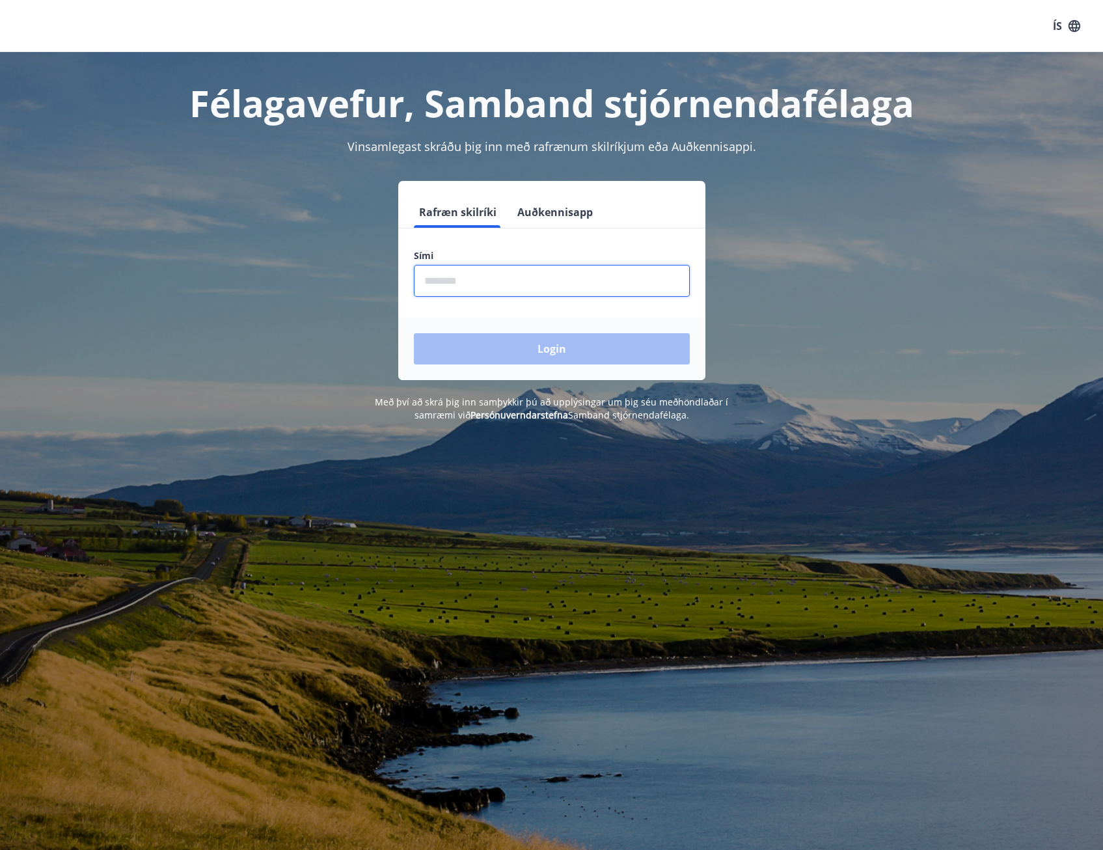
click at [490, 282] on input "phone" at bounding box center [552, 281] width 276 height 32
type input "********"
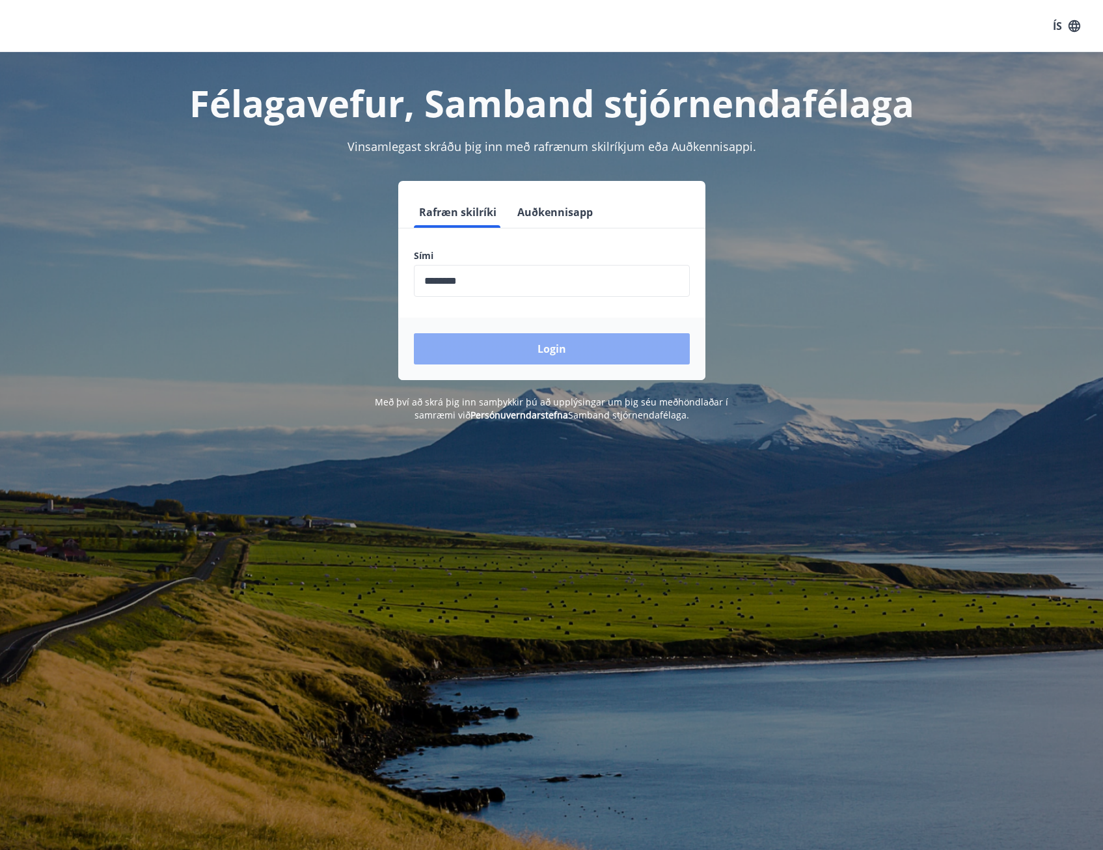
click at [519, 339] on button "Login" at bounding box center [552, 348] width 276 height 31
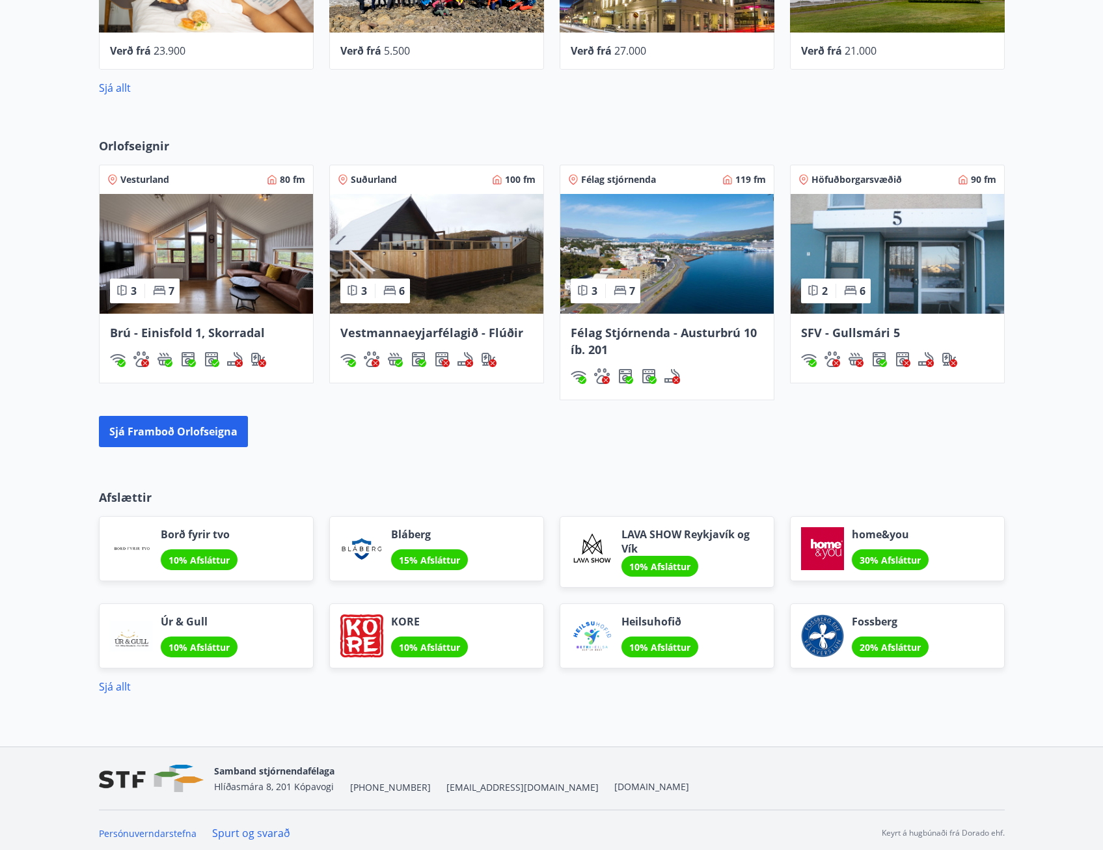
scroll to position [738, 0]
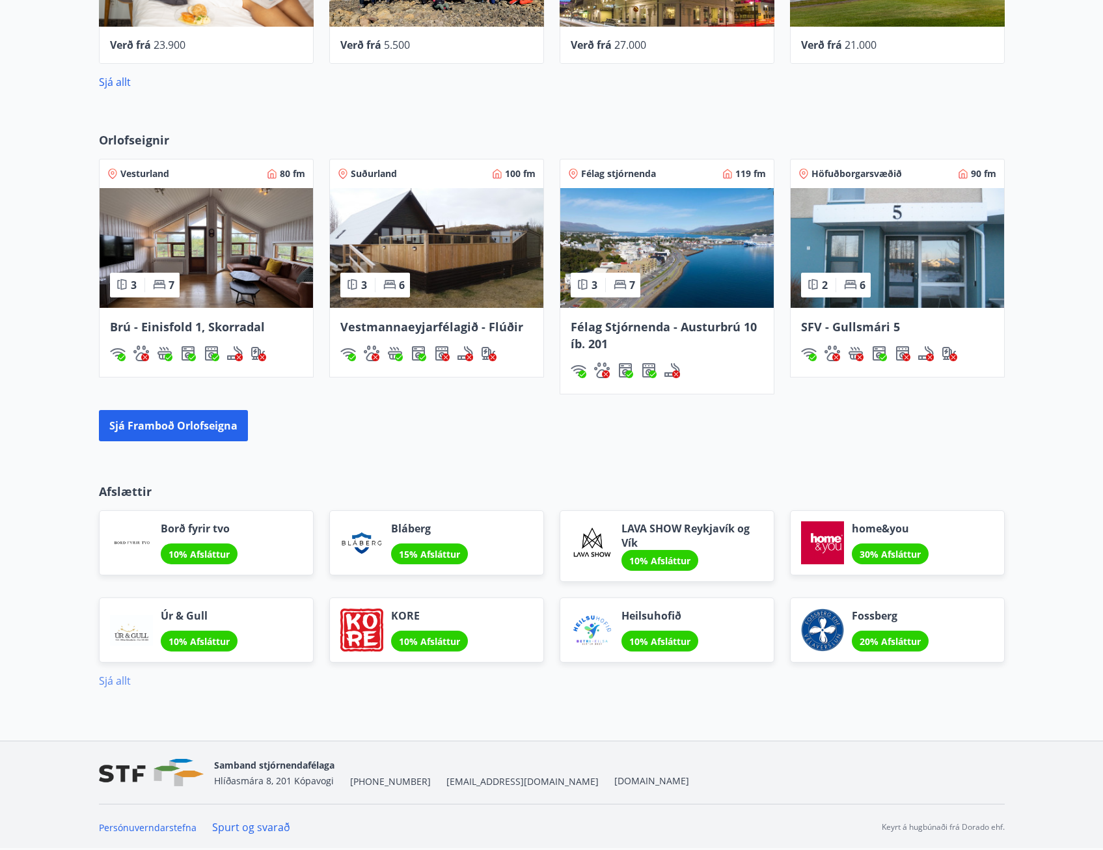
click at [112, 679] on link "Sjá allt" at bounding box center [115, 680] width 32 height 14
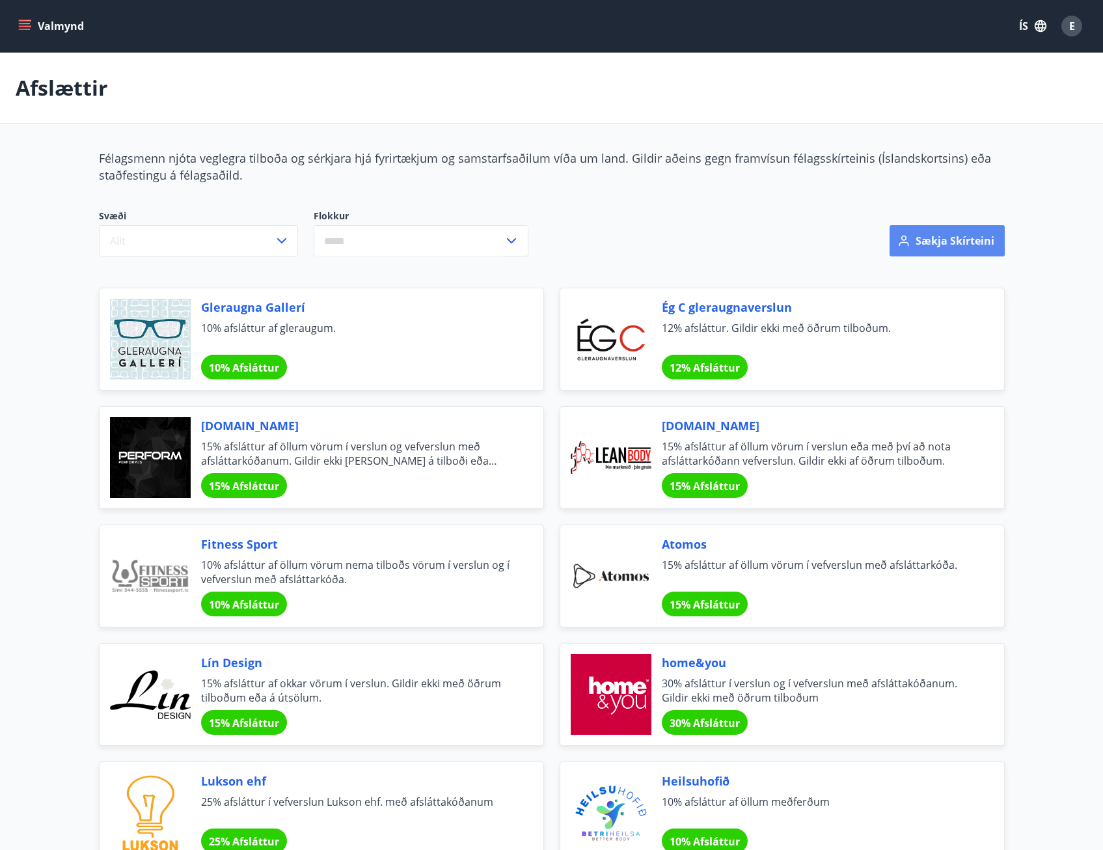
click at [962, 241] on button "Sækja skírteini" at bounding box center [946, 240] width 115 height 31
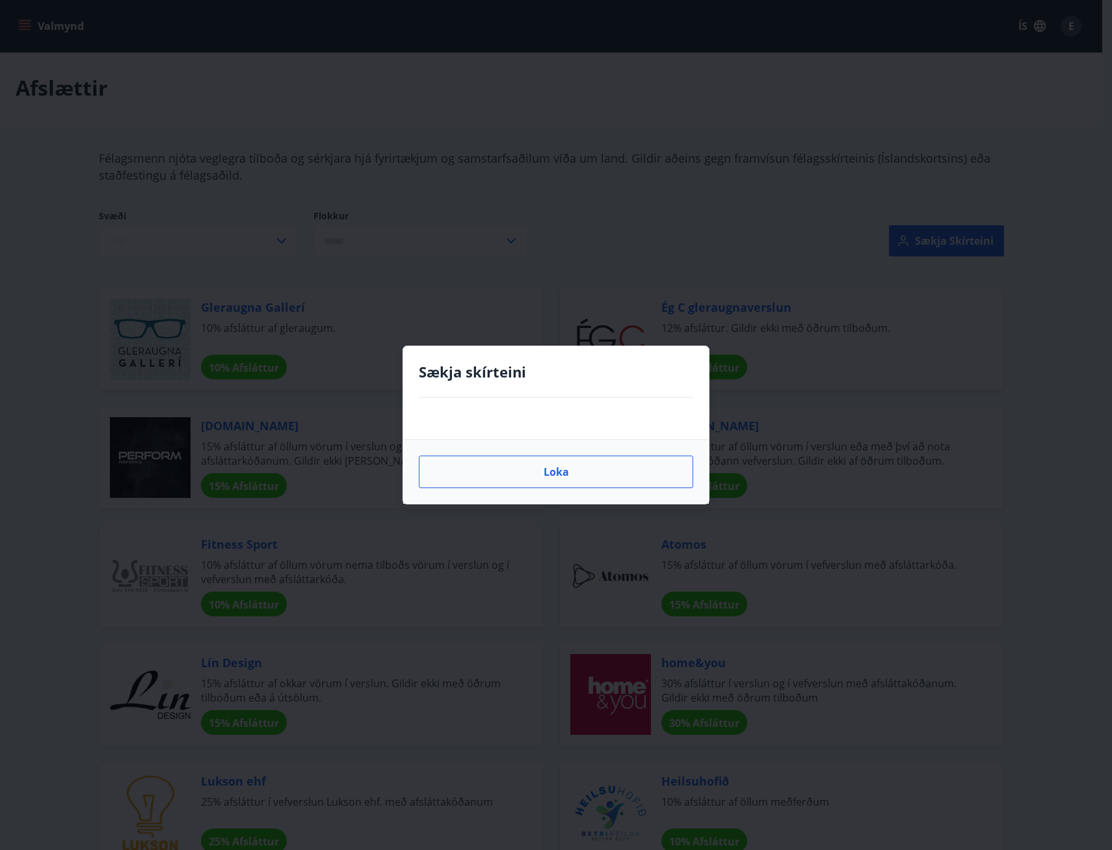
click at [562, 472] on button "Loka" at bounding box center [556, 471] width 275 height 33
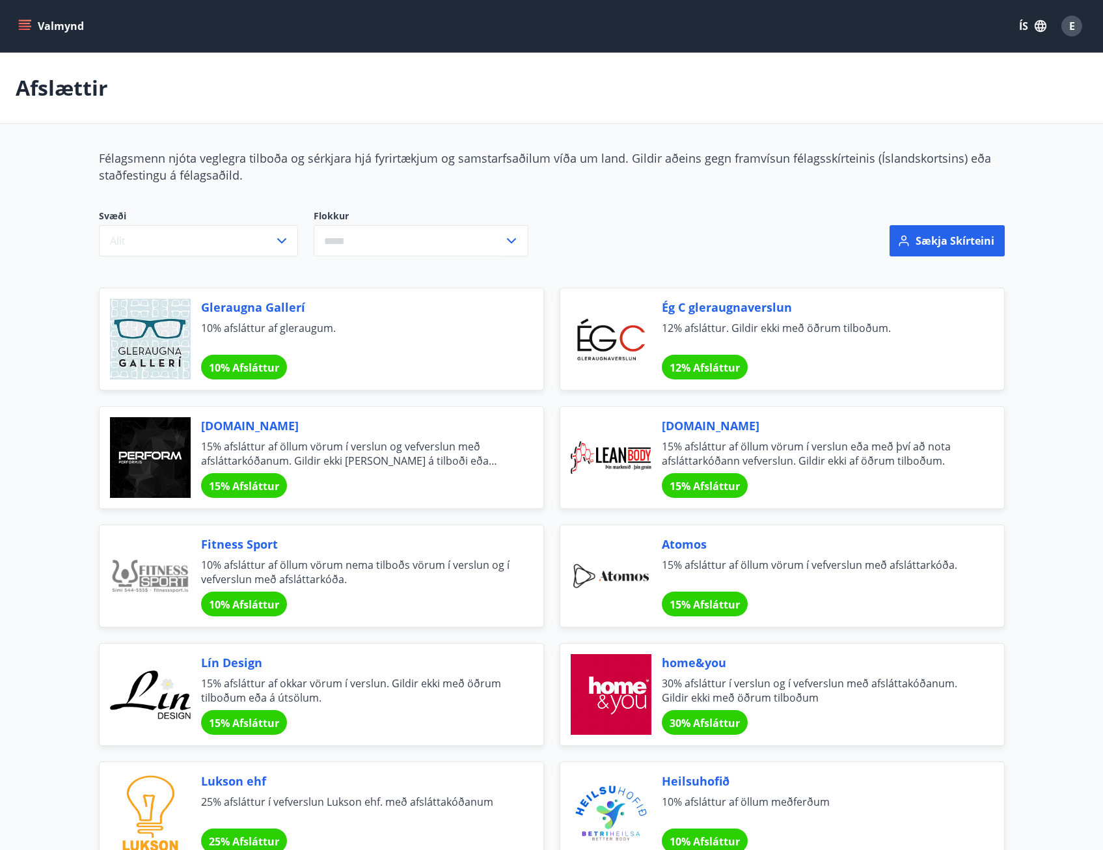
click at [1075, 25] on div "E" at bounding box center [1071, 26] width 21 height 21
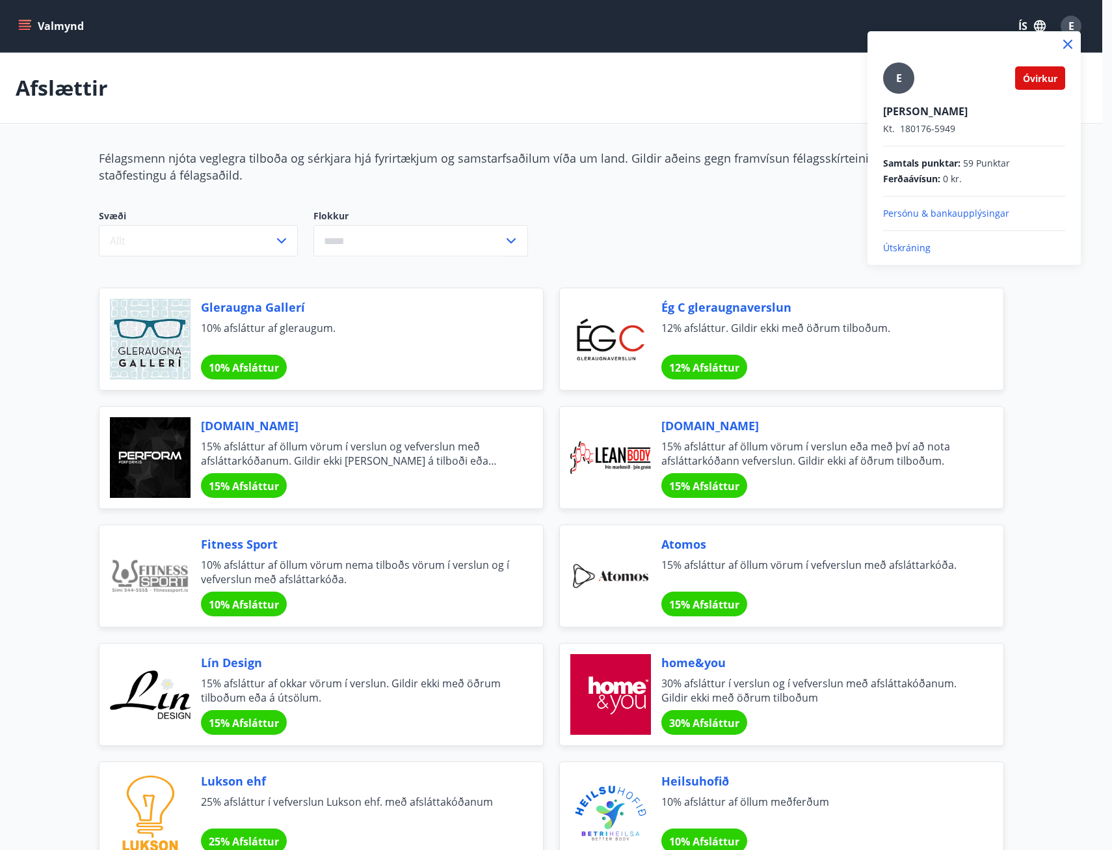
click at [46, 27] on div at bounding box center [556, 425] width 1112 height 850
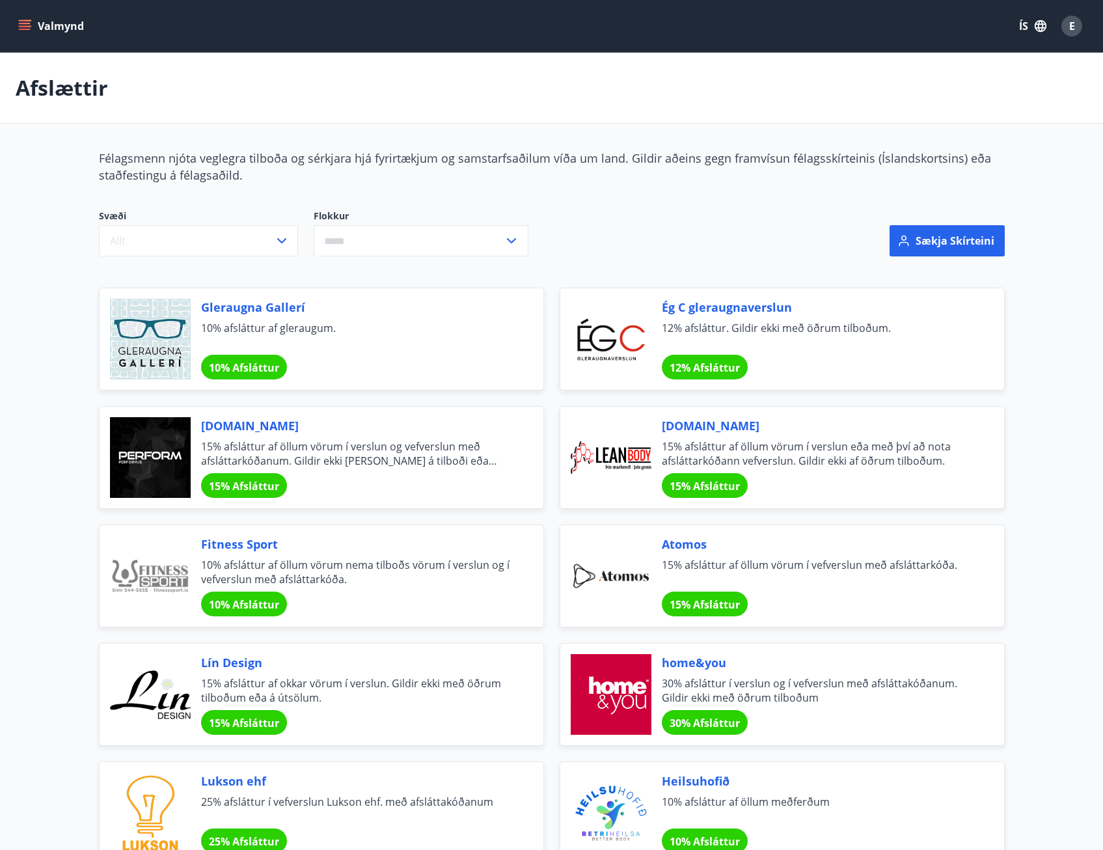
click at [36, 29] on button "Valmynd" at bounding box center [53, 25] width 74 height 23
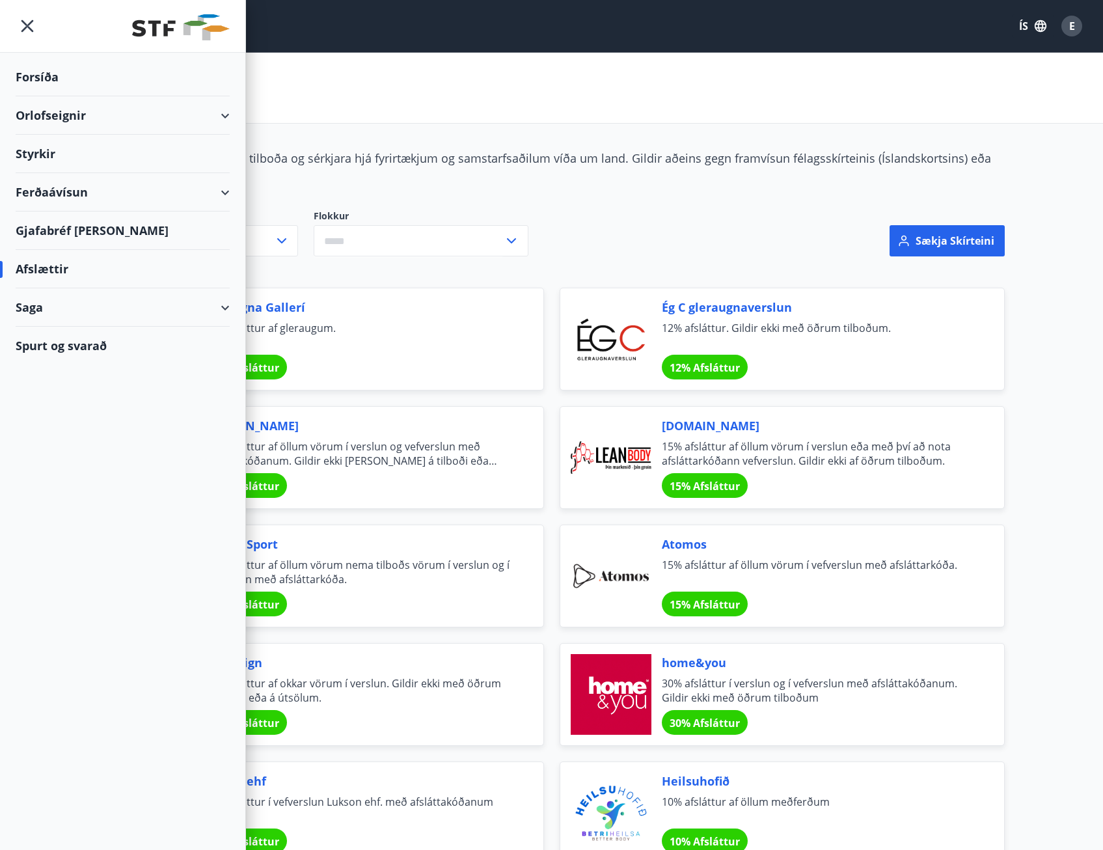
click at [222, 115] on div "Orlofseignir" at bounding box center [123, 115] width 214 height 38
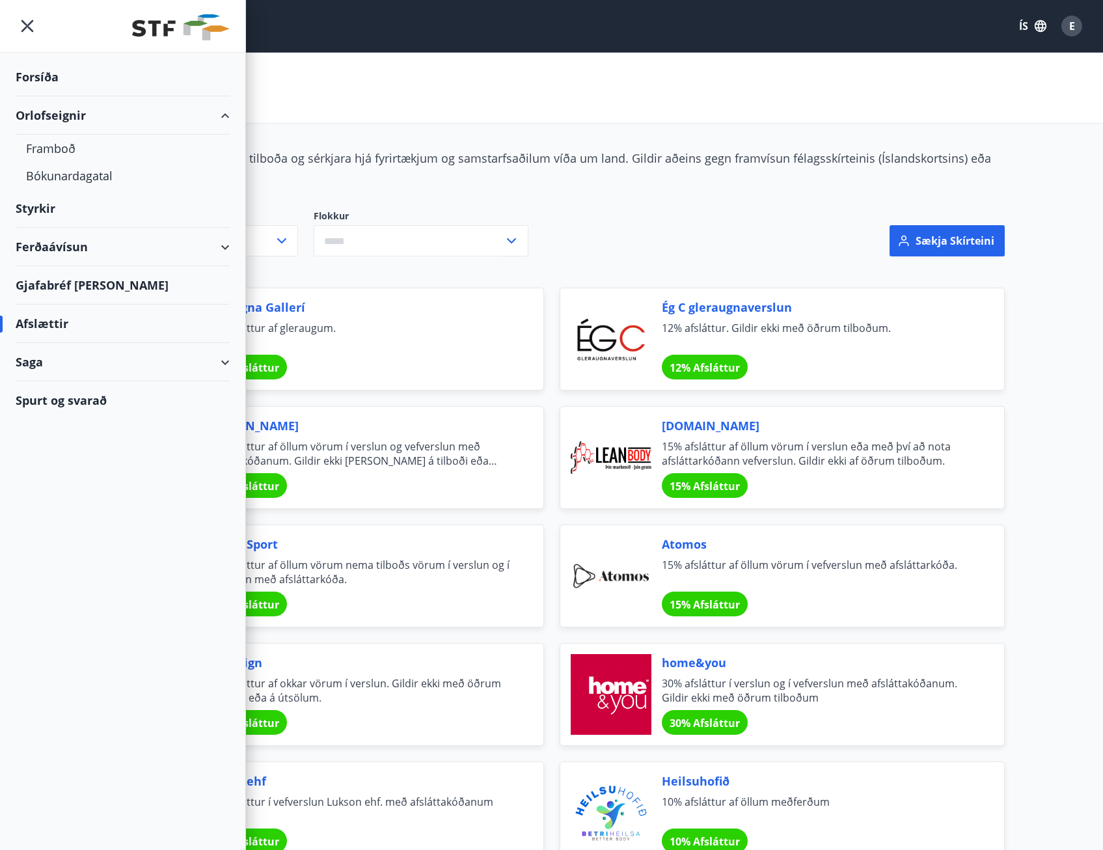
click at [224, 244] on div "Ferðaávísun" at bounding box center [123, 247] width 214 height 38
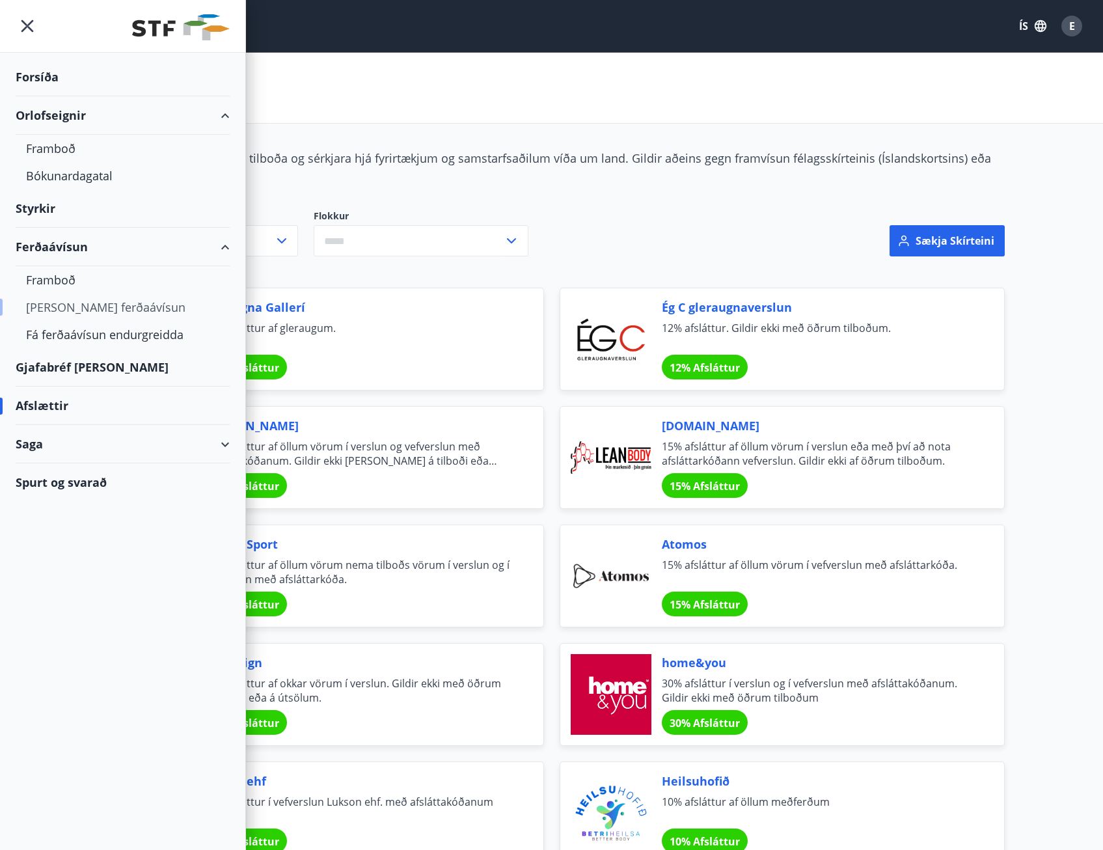
click at [93, 312] on div "Kaupa ferðaávísun" at bounding box center [122, 306] width 193 height 27
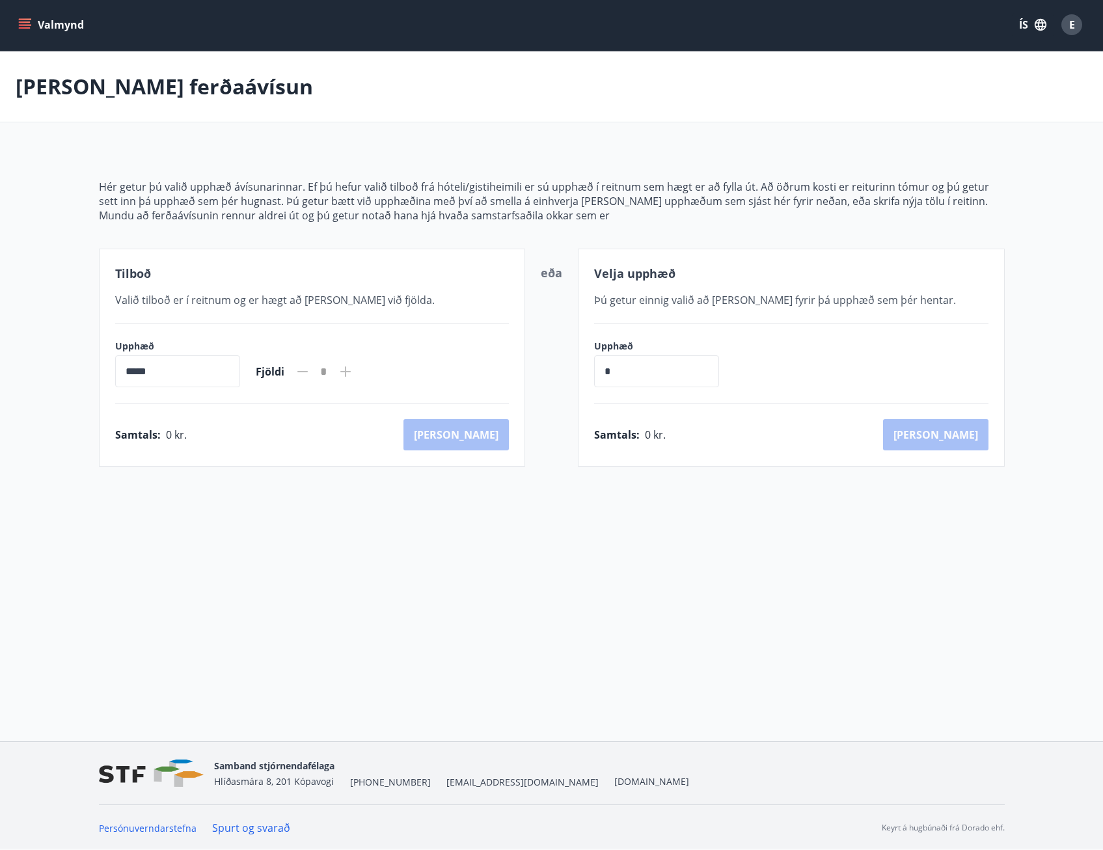
scroll to position [2, 0]
click at [351, 371] on icon at bounding box center [345, 371] width 10 height 10
click at [353, 369] on icon at bounding box center [346, 371] width 16 height 16
drag, startPoint x: 217, startPoint y: 347, endPoint x: 209, endPoint y: 345, distance: 7.3
click at [214, 346] on label "Upphæð" at bounding box center [177, 345] width 125 height 13
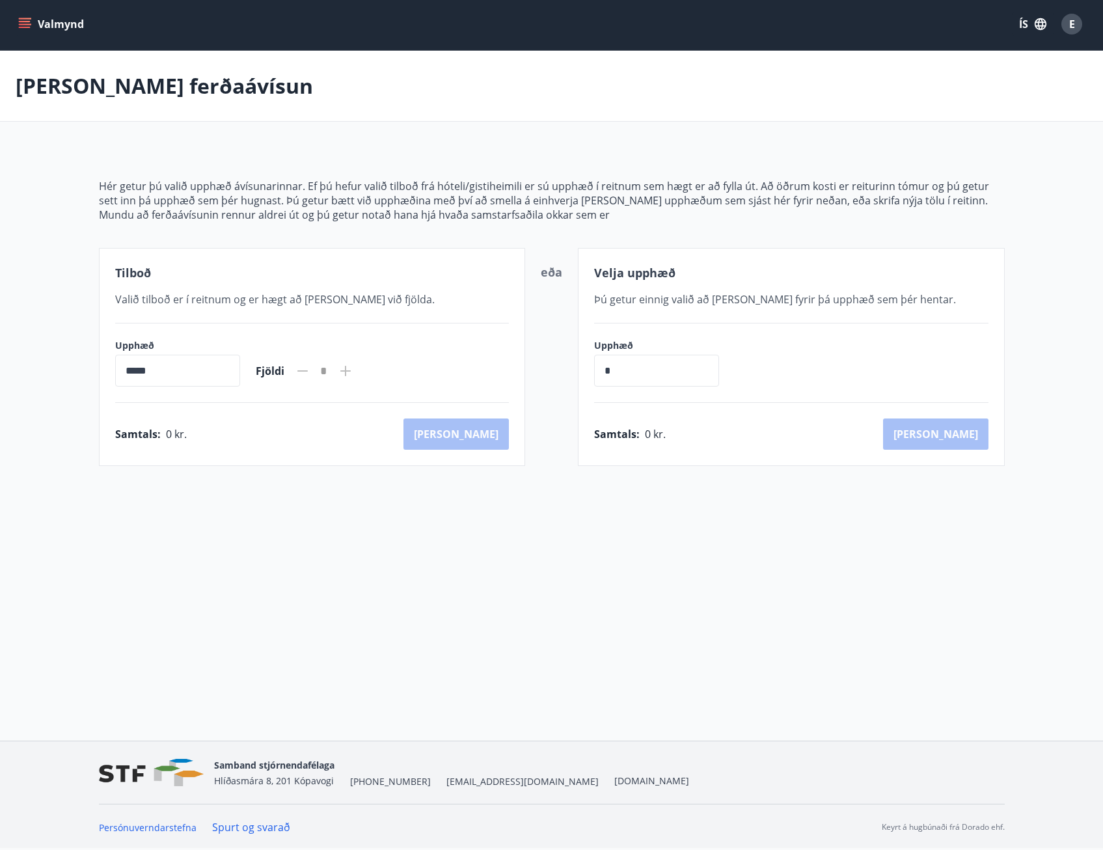
click at [170, 339] on label "Upphæð" at bounding box center [177, 345] width 125 height 13
click at [169, 308] on div "Tilboð Valið tilboð er í reitnum og er hægt að bæta við fjölda. Upphæð ***** ​ …" at bounding box center [312, 357] width 427 height 218
click at [27, 24] on icon "menu" at bounding box center [26, 23] width 14 height 1
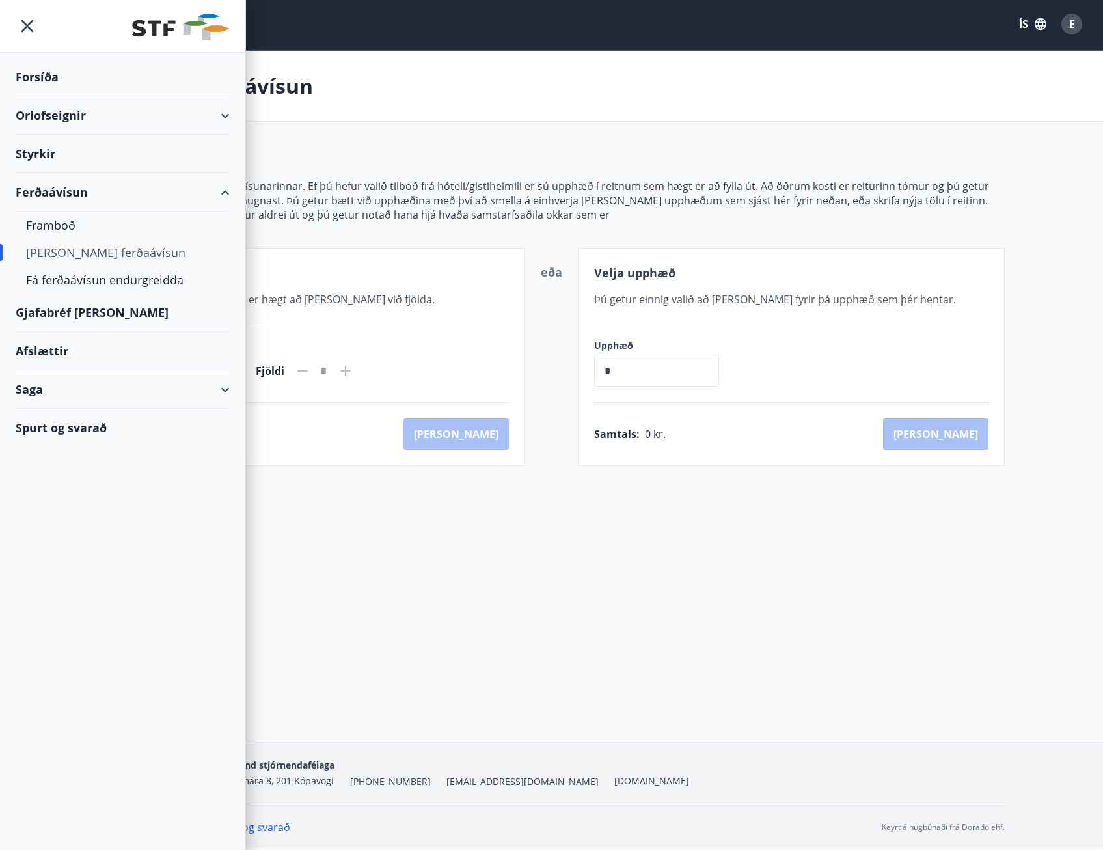
click at [73, 312] on div "Gjafabréf og kort" at bounding box center [123, 312] width 214 height 38
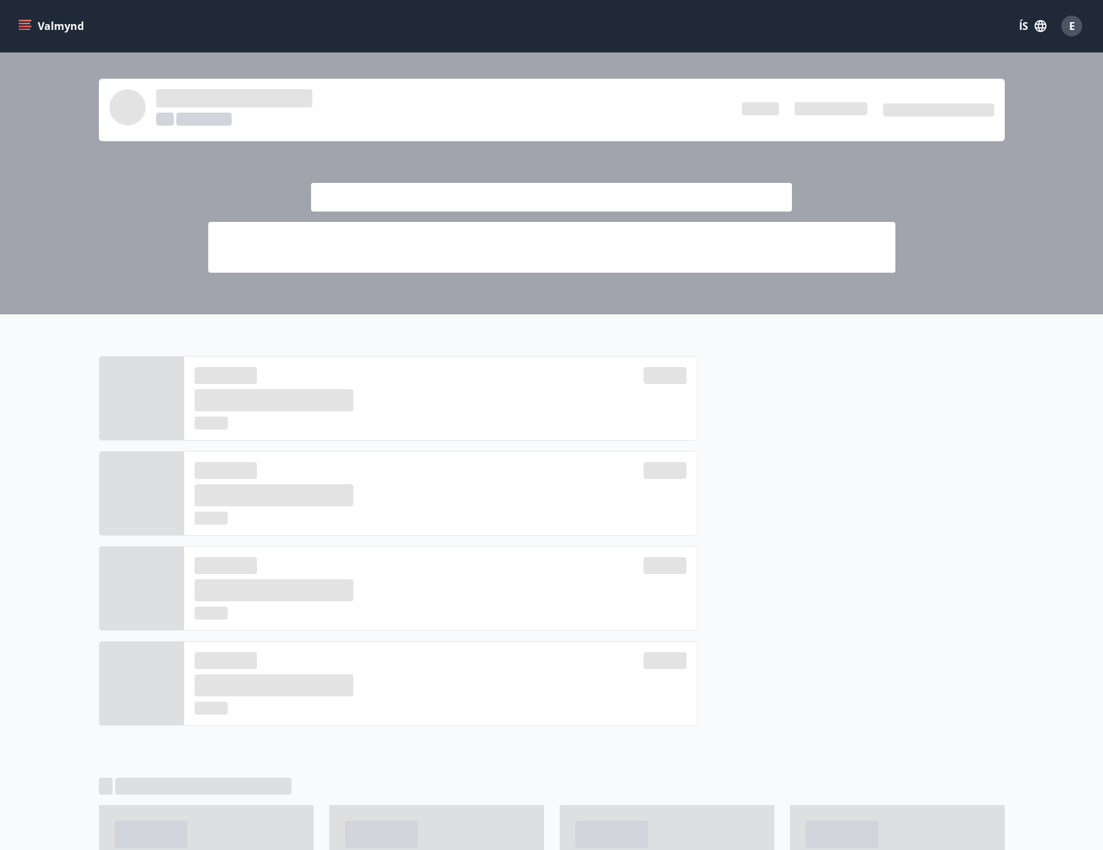
click at [44, 29] on button "Valmynd" at bounding box center [53, 25] width 74 height 23
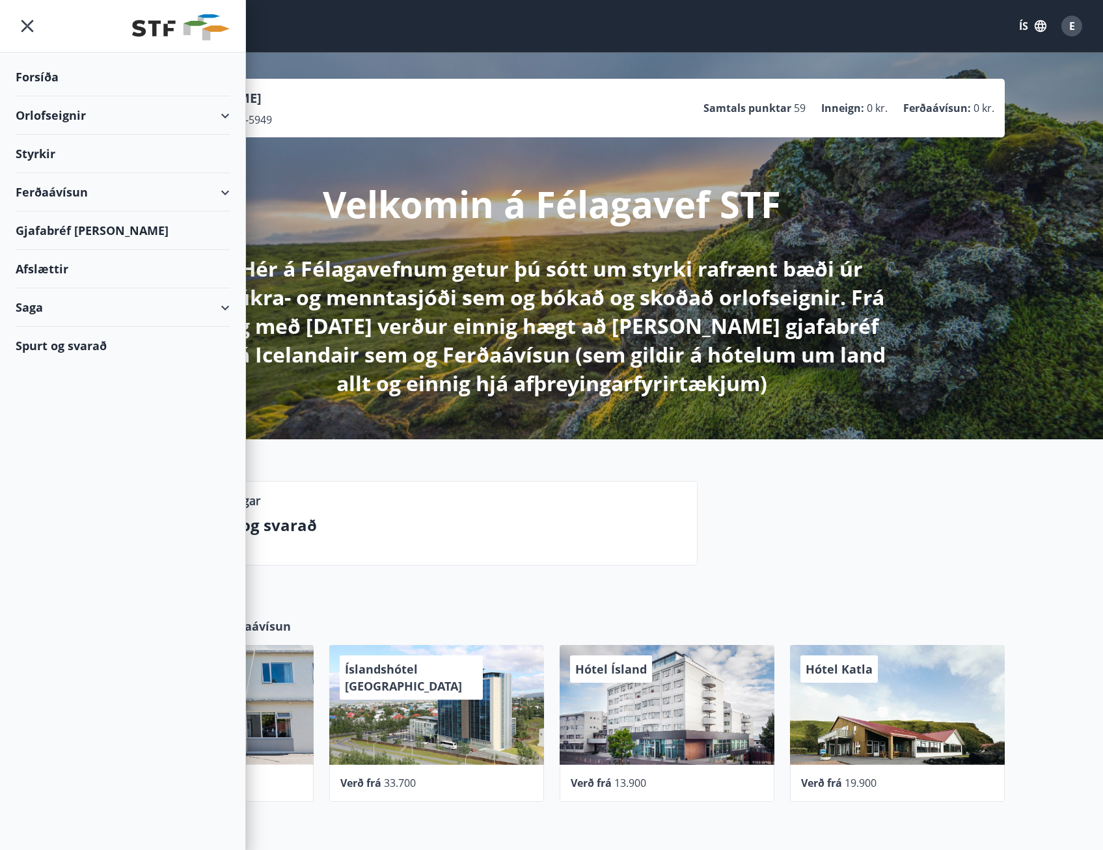
click at [66, 110] on div "Orlofseignir" at bounding box center [123, 115] width 214 height 38
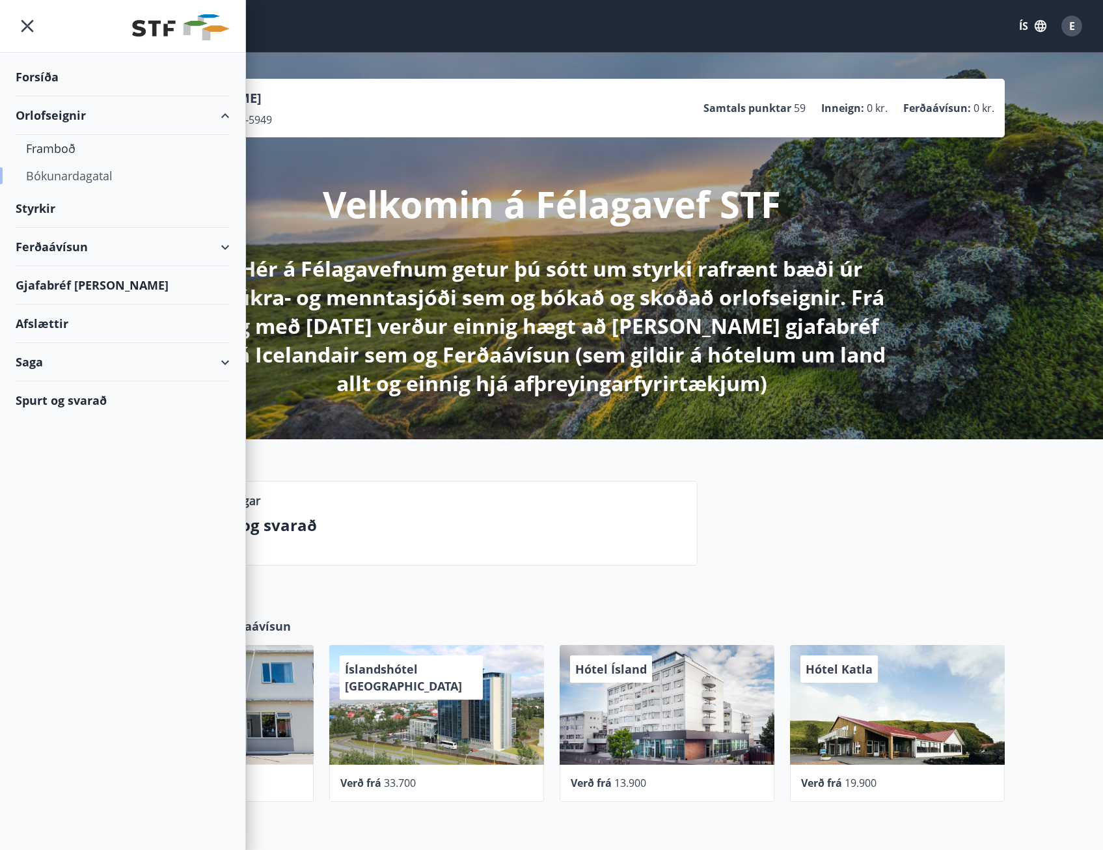
click at [70, 177] on div "Bókunardagatal" at bounding box center [122, 175] width 193 height 27
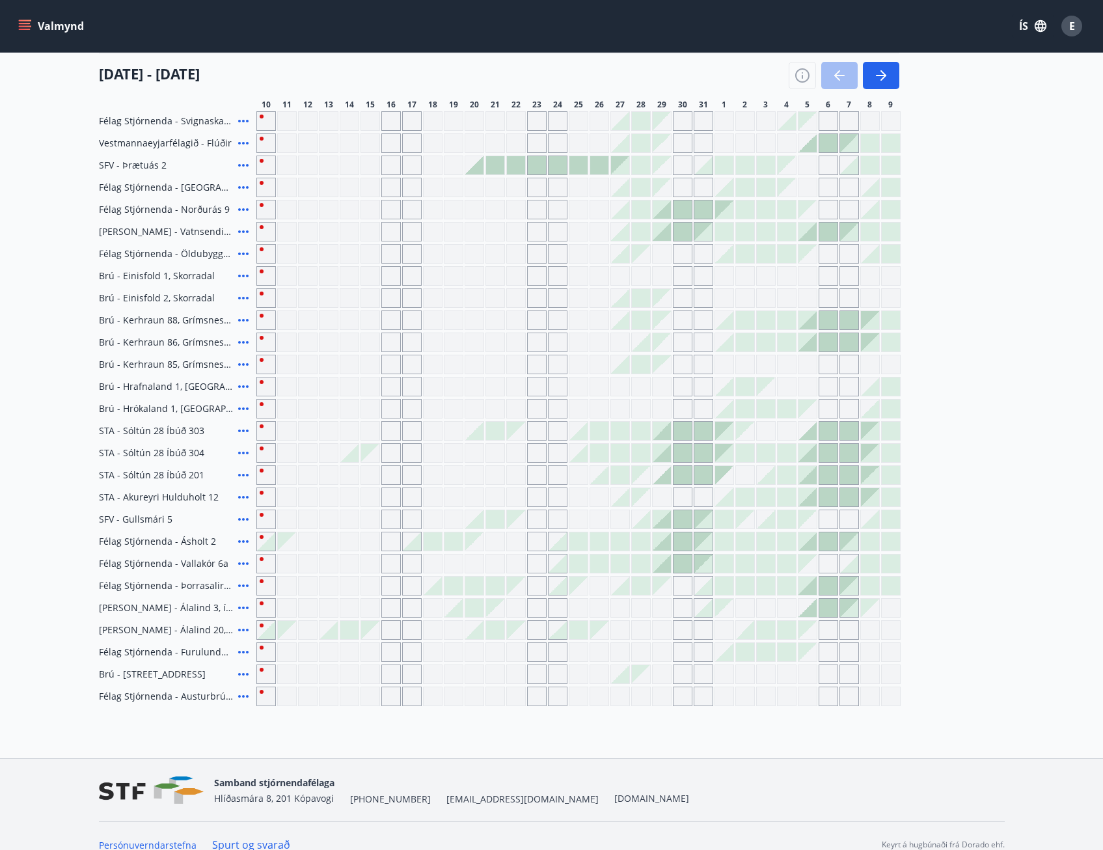
scroll to position [195, 0]
click at [243, 675] on icon at bounding box center [243, 674] width 16 height 16
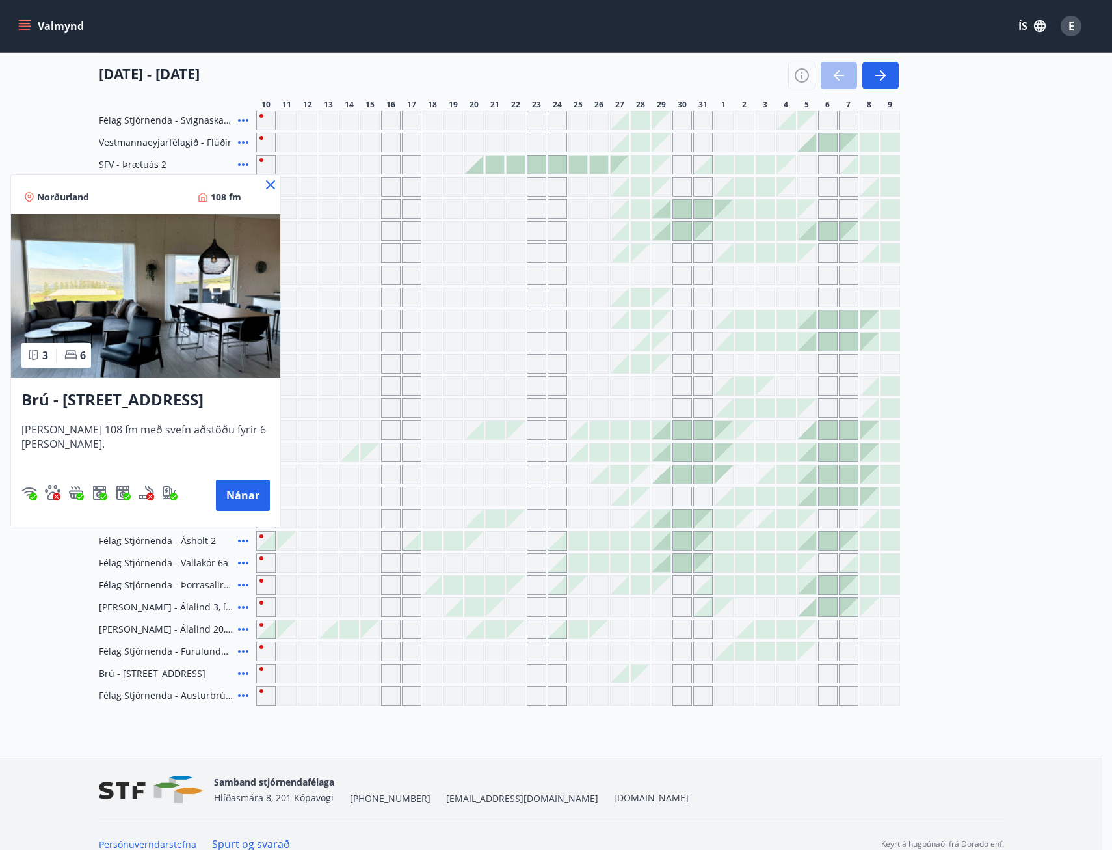
click at [270, 185] on icon at bounding box center [271, 185] width 2 height 2
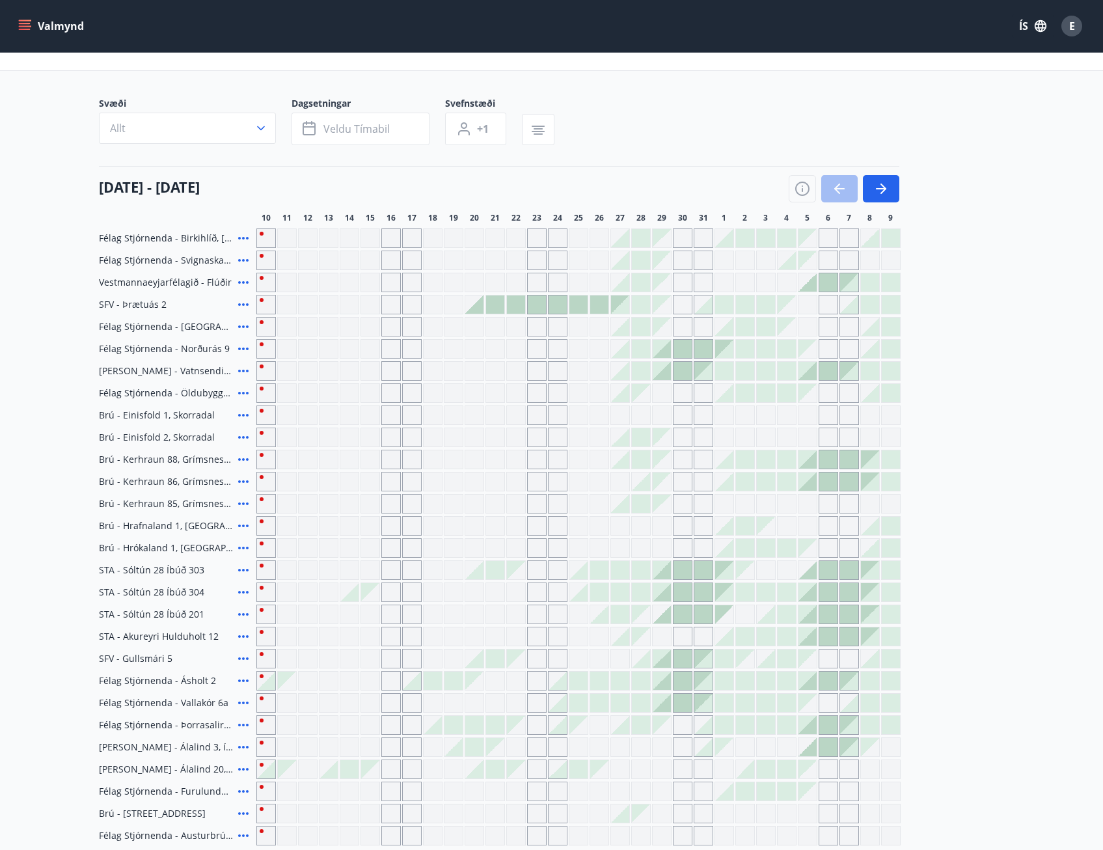
scroll to position [0, 0]
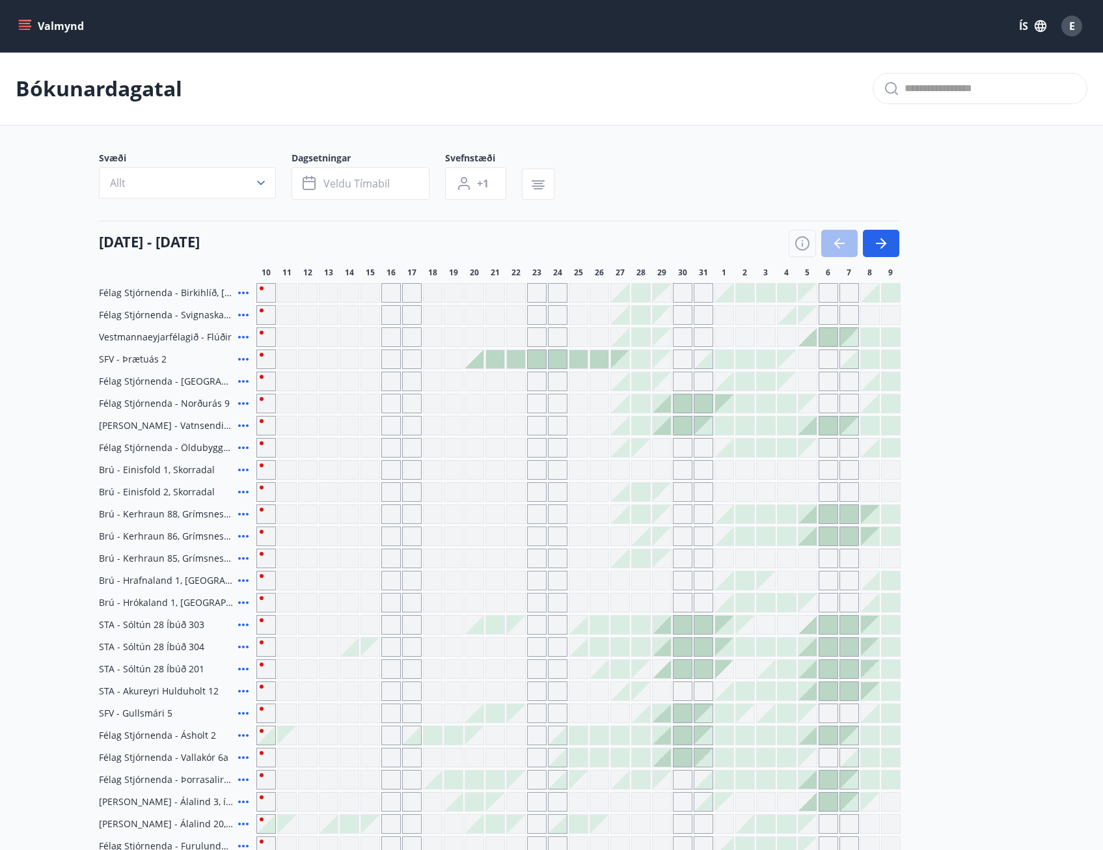
click at [245, 402] on icon at bounding box center [243, 404] width 16 height 16
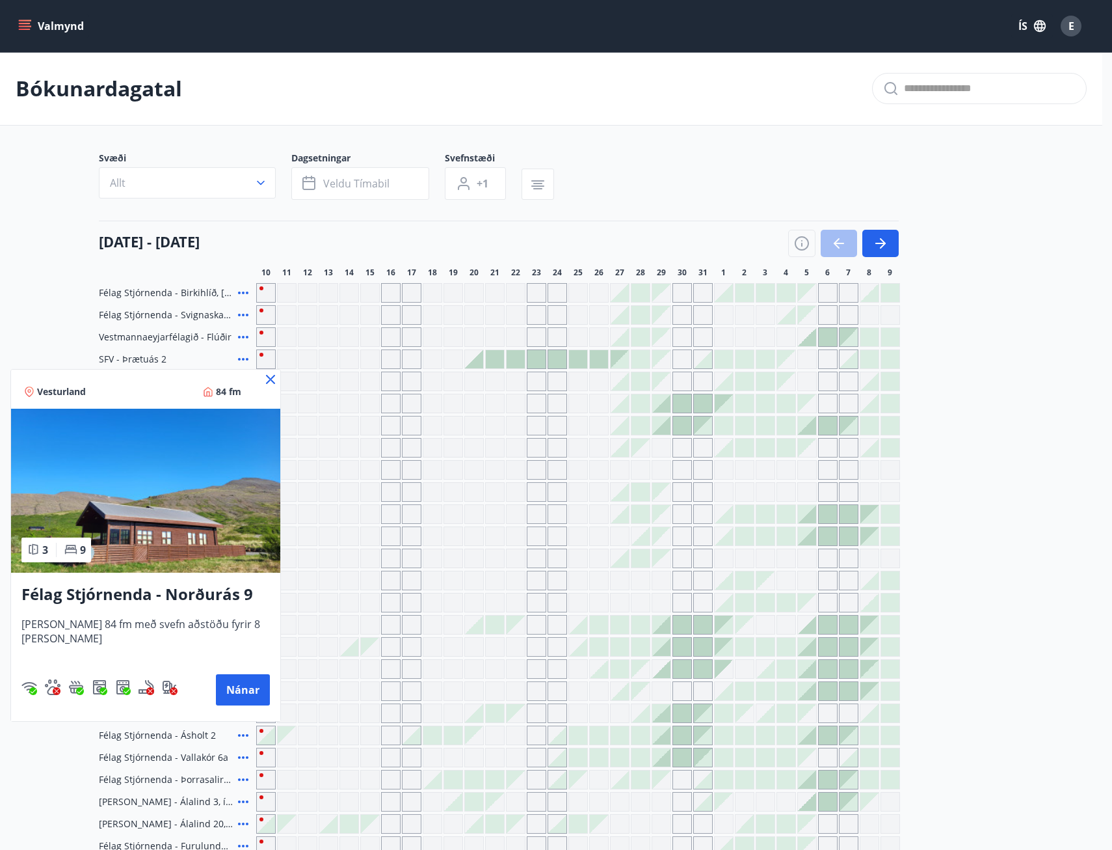
click at [263, 380] on icon at bounding box center [271, 379] width 16 height 16
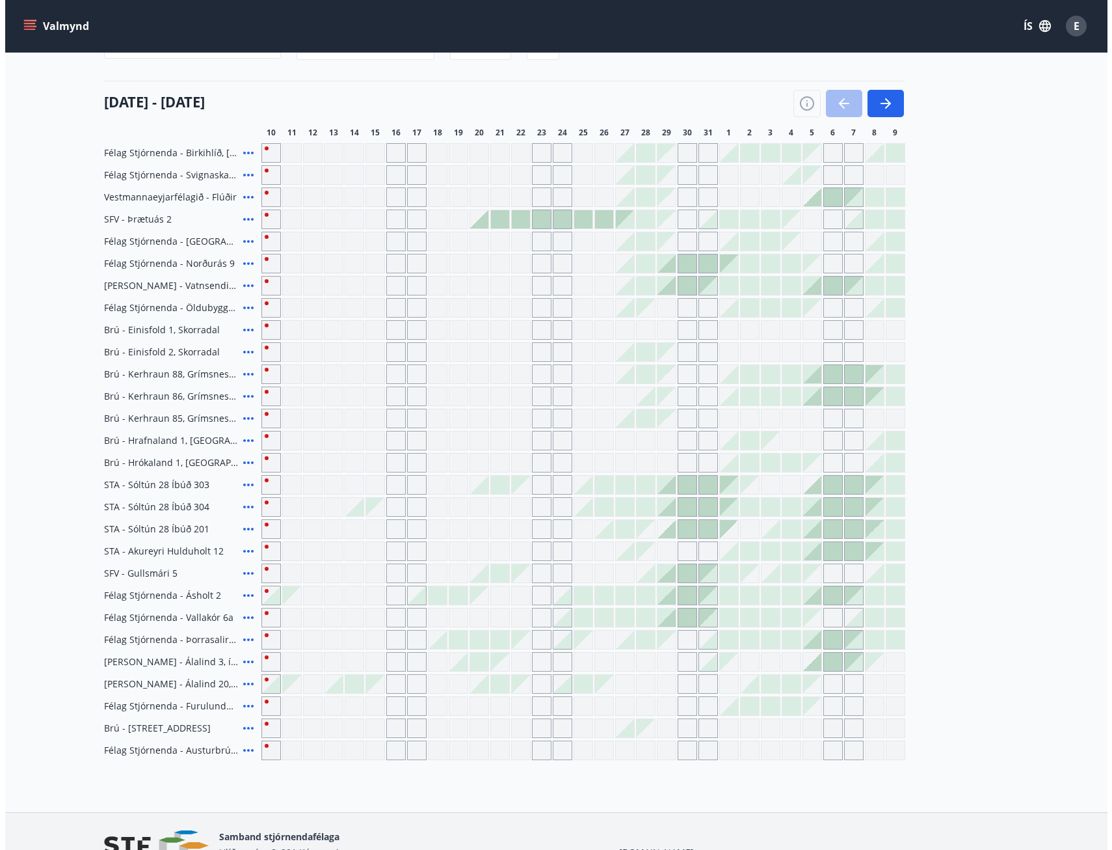
scroll to position [211, 0]
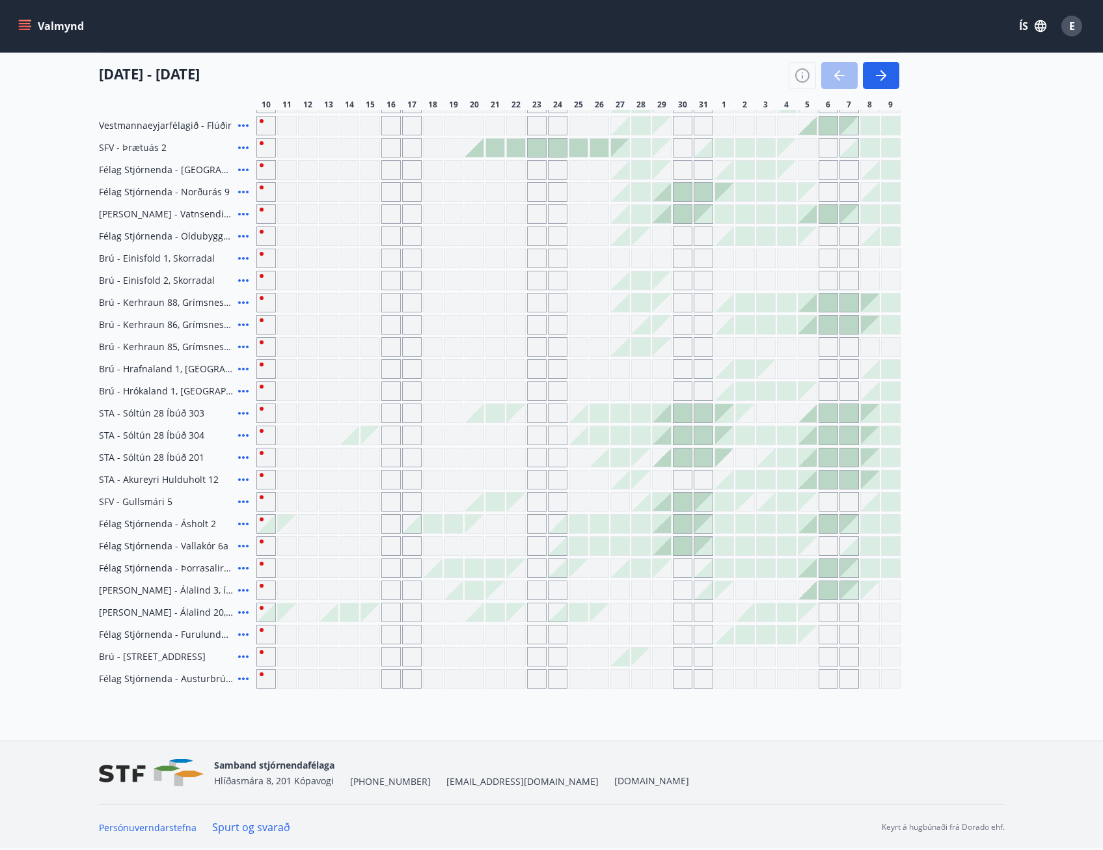
click at [244, 677] on icon at bounding box center [243, 679] width 16 height 16
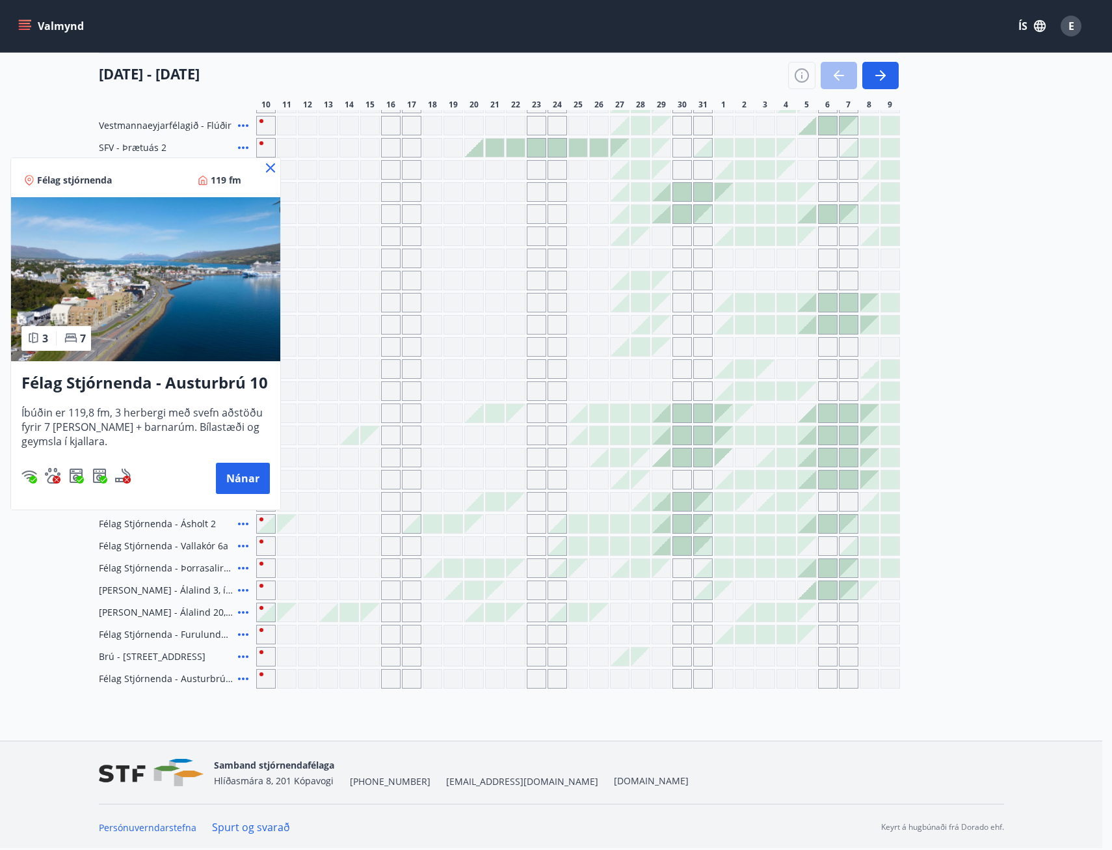
click at [270, 166] on icon at bounding box center [271, 168] width 16 height 16
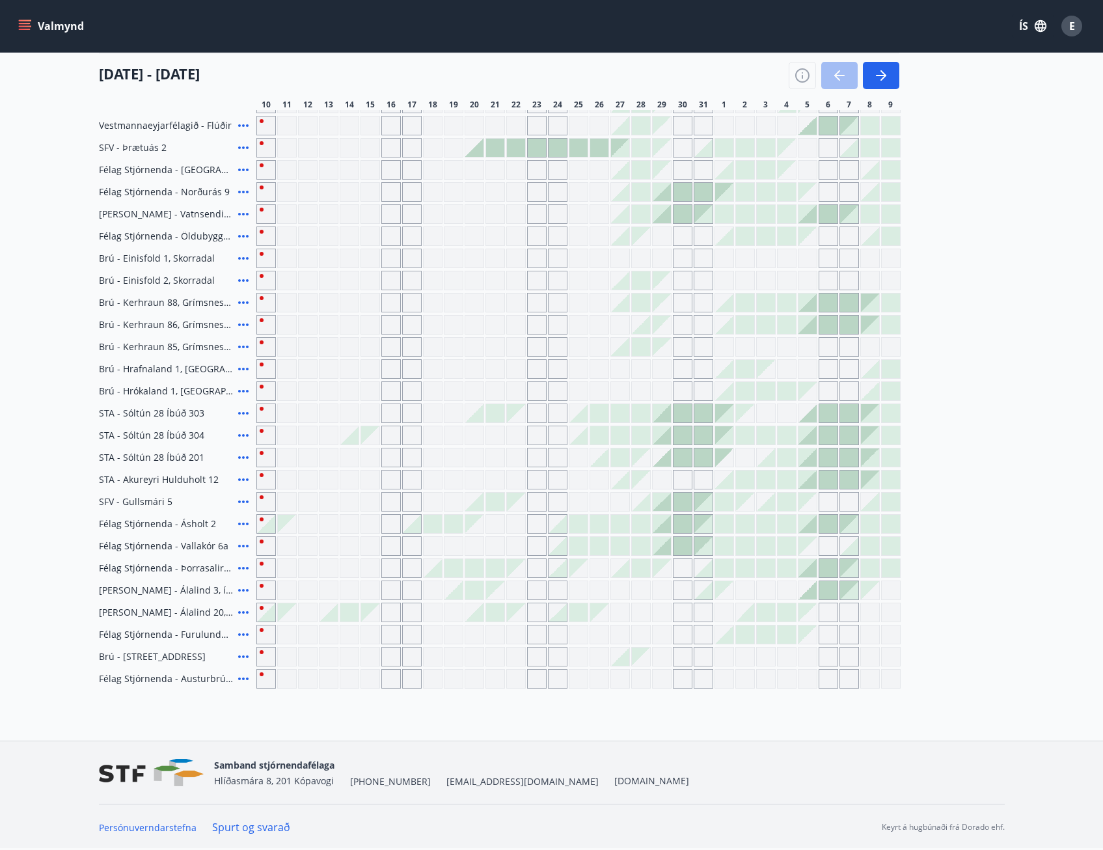
click at [241, 652] on icon at bounding box center [243, 657] width 16 height 16
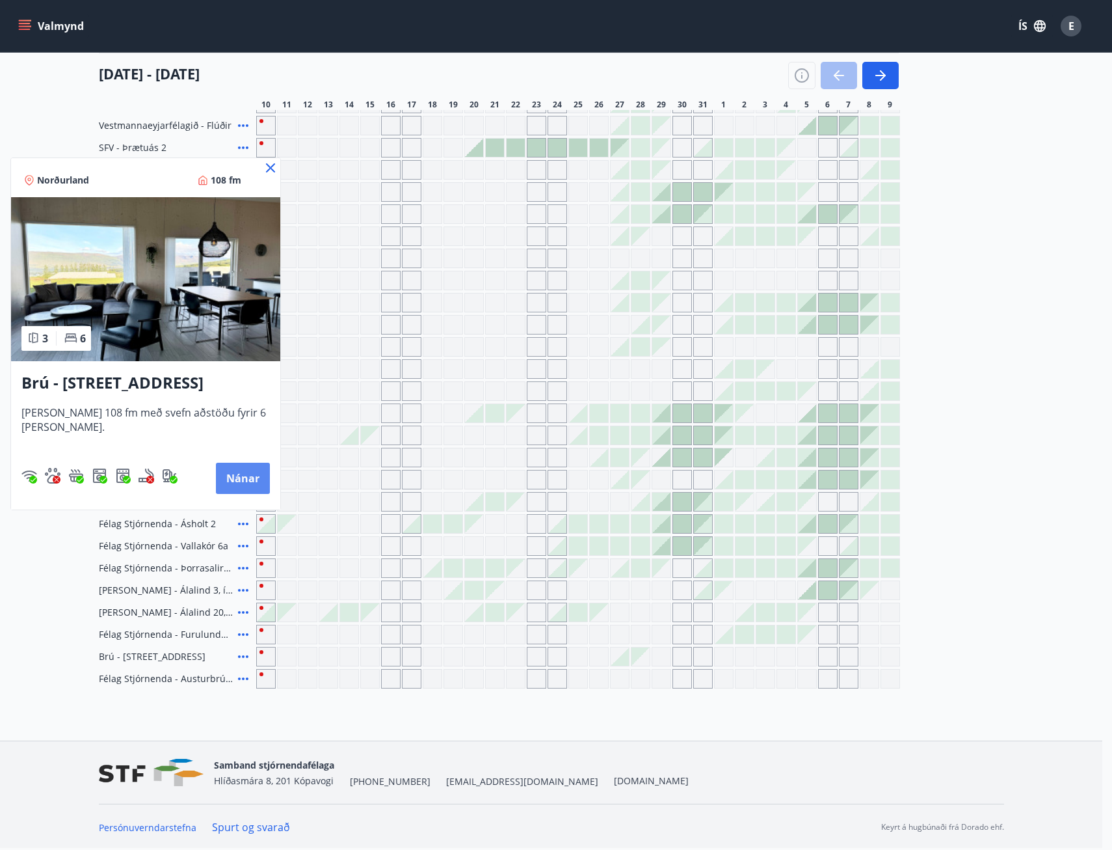
click at [239, 472] on button "Nánar" at bounding box center [243, 478] width 54 height 31
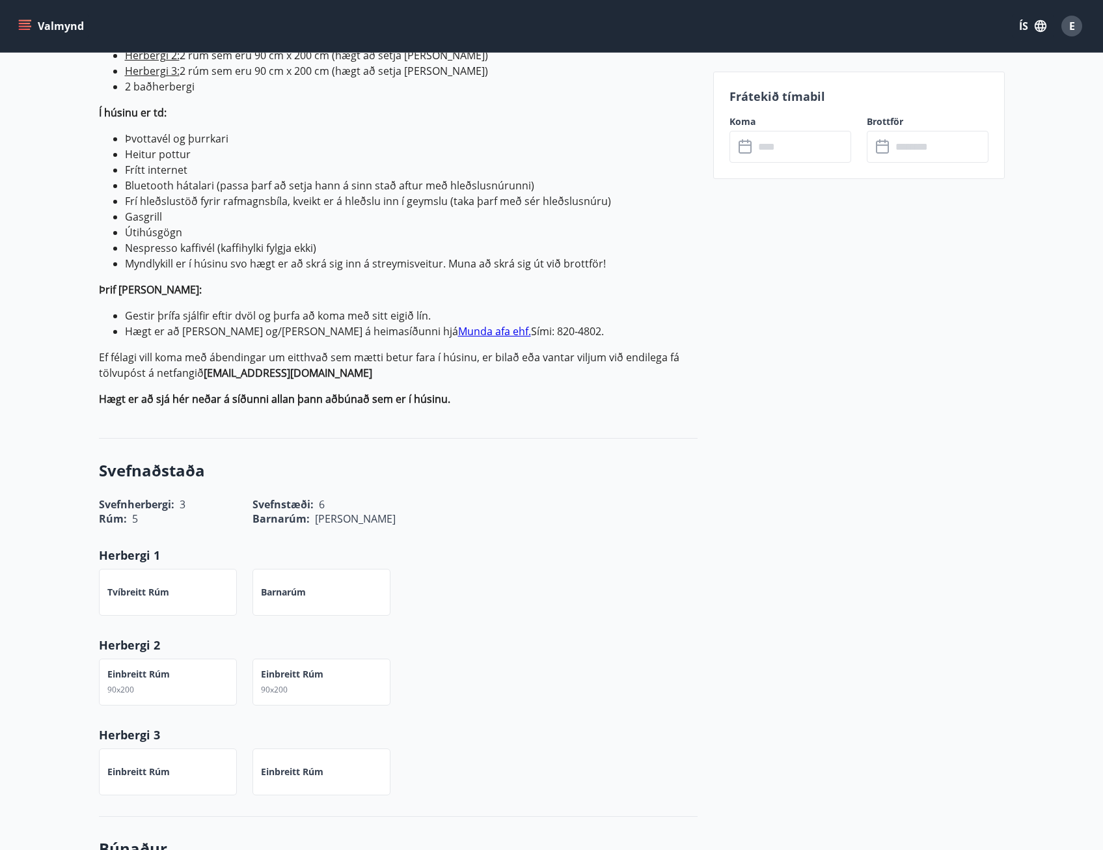
scroll to position [585, 0]
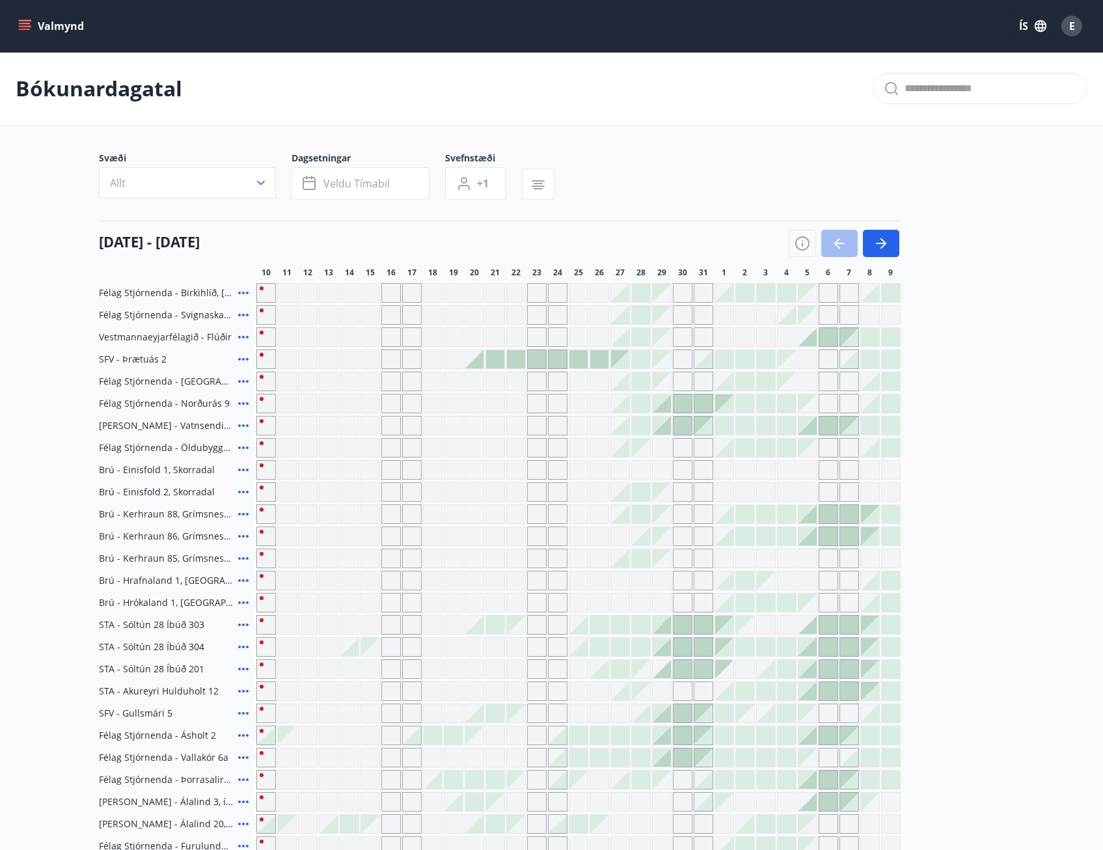
click at [263, 179] on icon "button" at bounding box center [260, 182] width 13 height 13
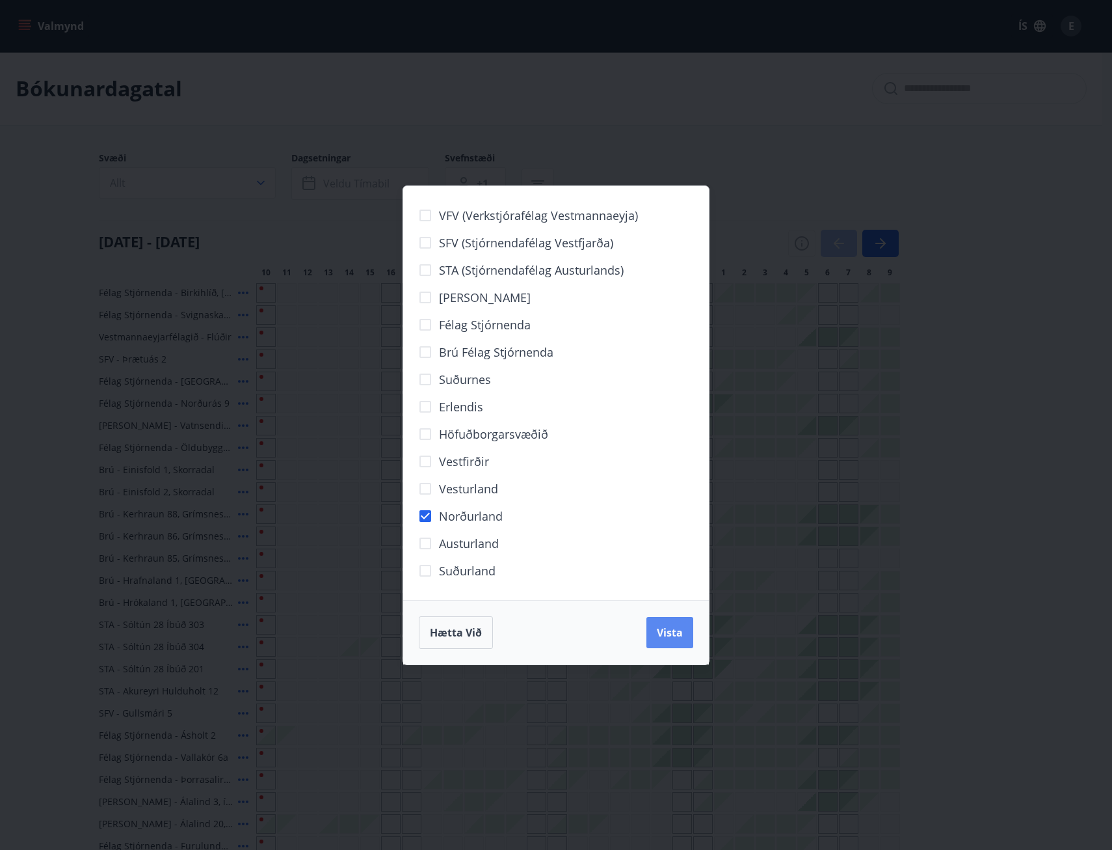
click at [668, 636] on span "Vista" at bounding box center [670, 632] width 26 height 14
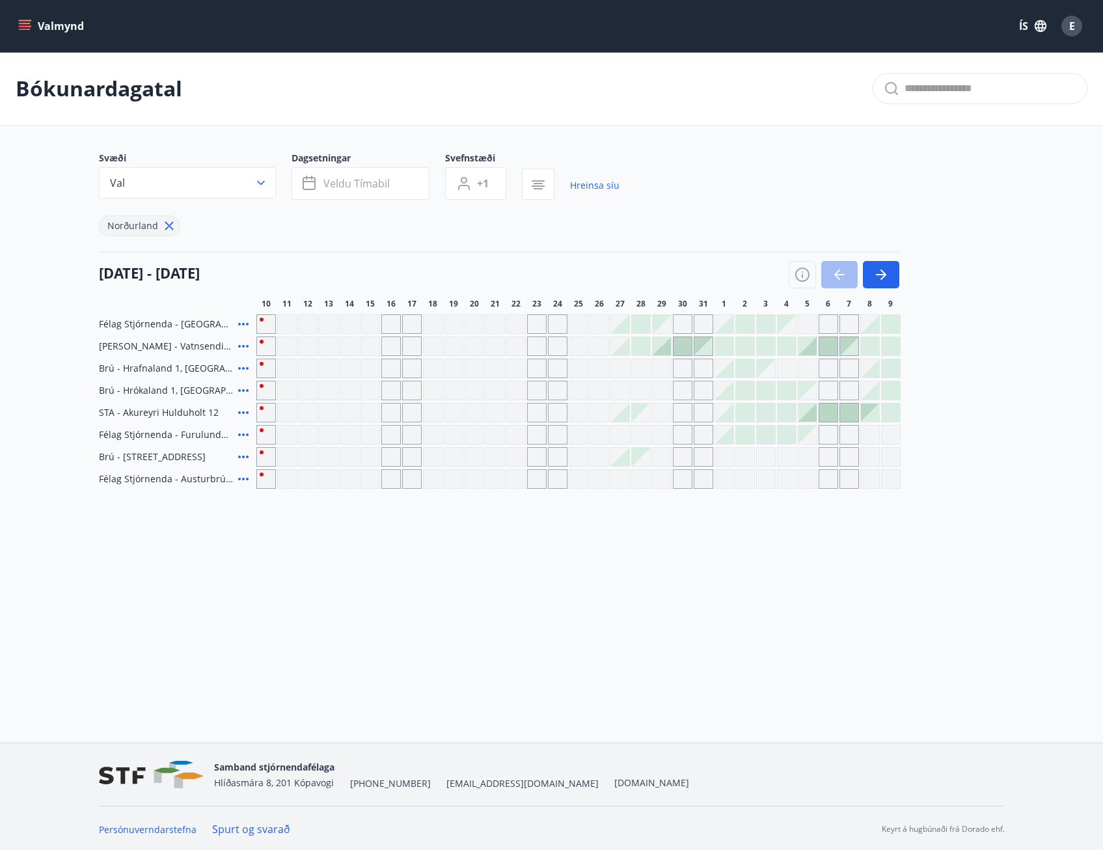
click at [246, 322] on icon at bounding box center [243, 324] width 16 height 16
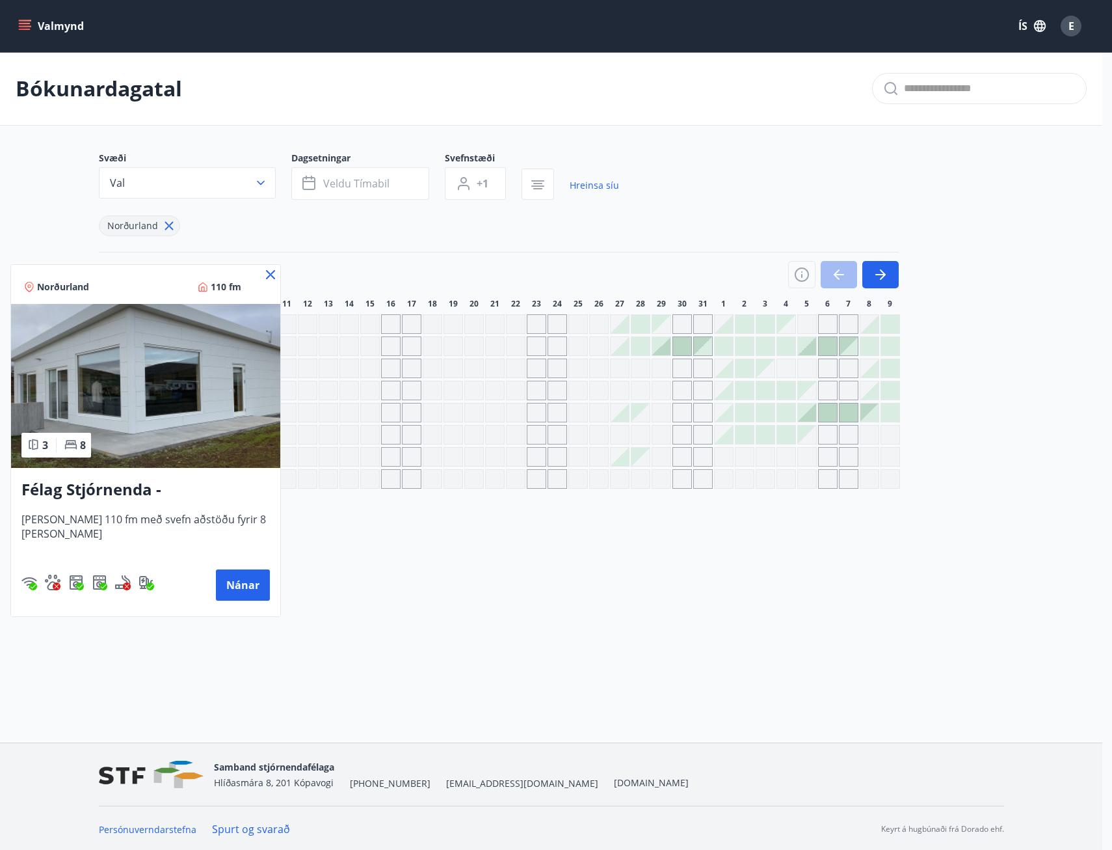
click at [266, 271] on icon at bounding box center [270, 274] width 9 height 9
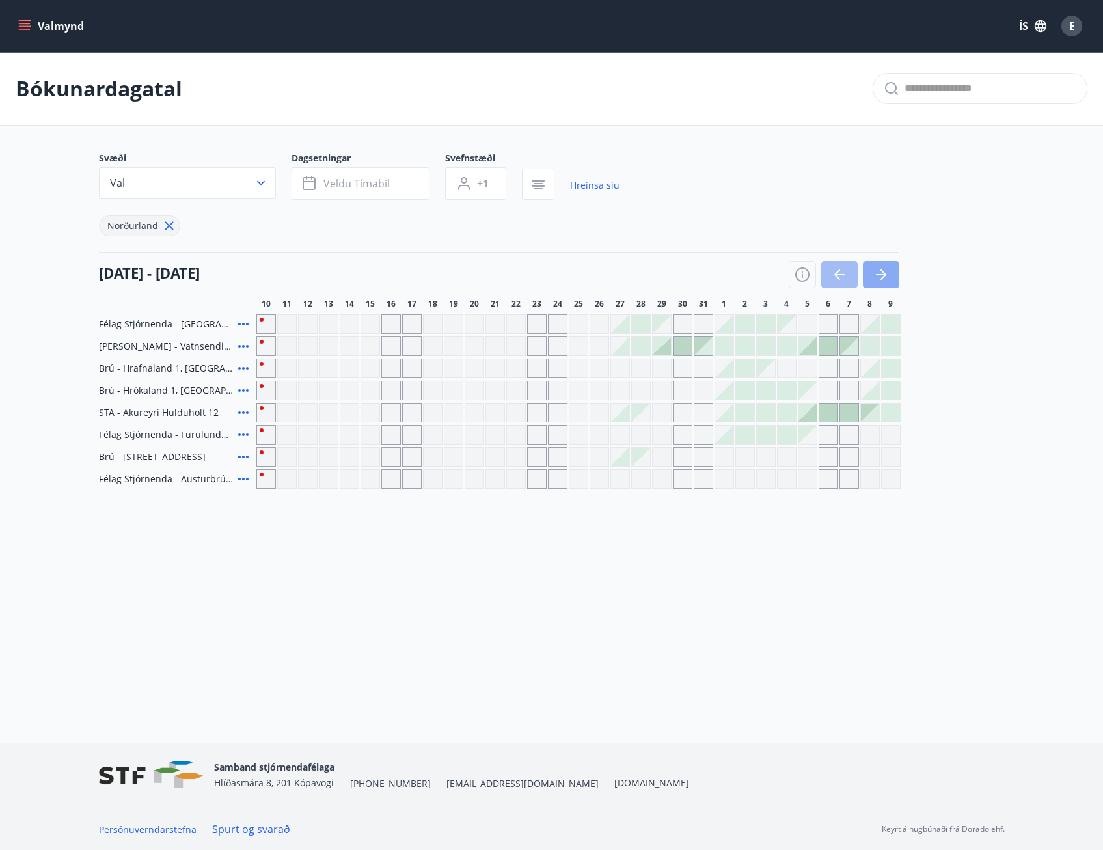
click at [885, 276] on icon "button" at bounding box center [881, 275] width 16 height 16
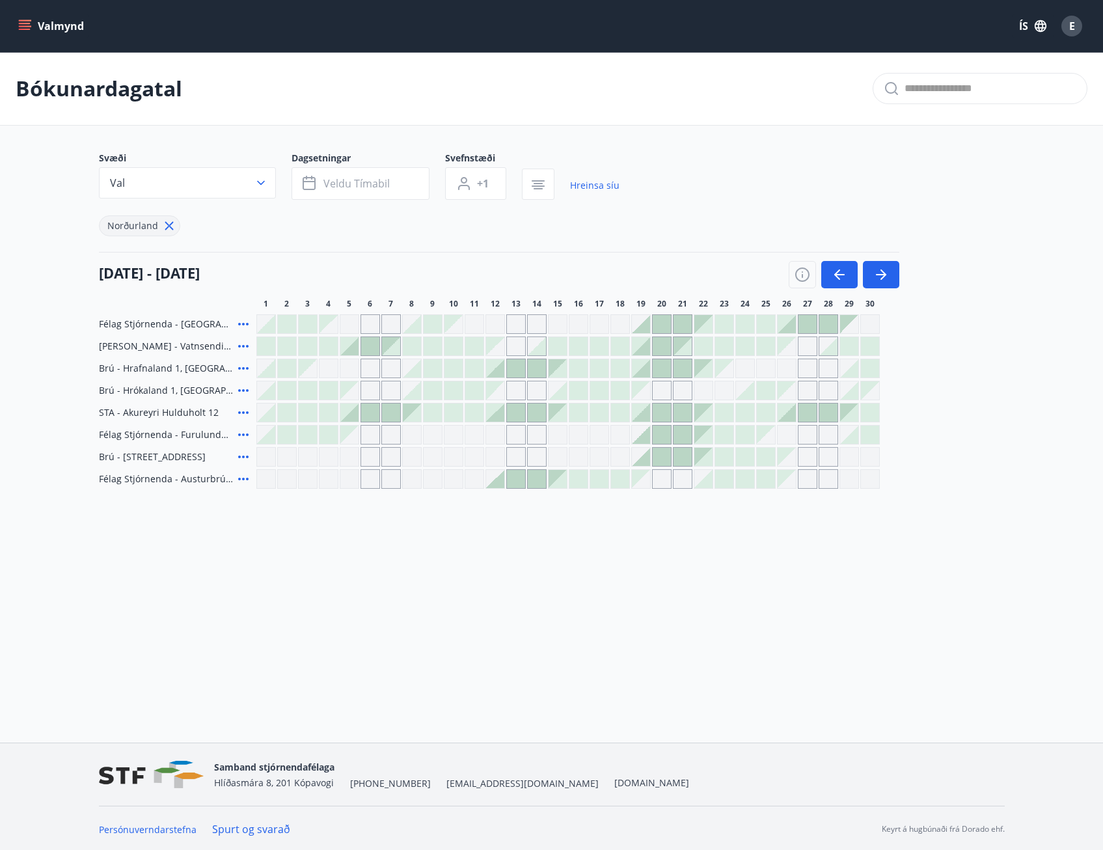
click at [416, 375] on div at bounding box center [412, 368] width 18 height 18
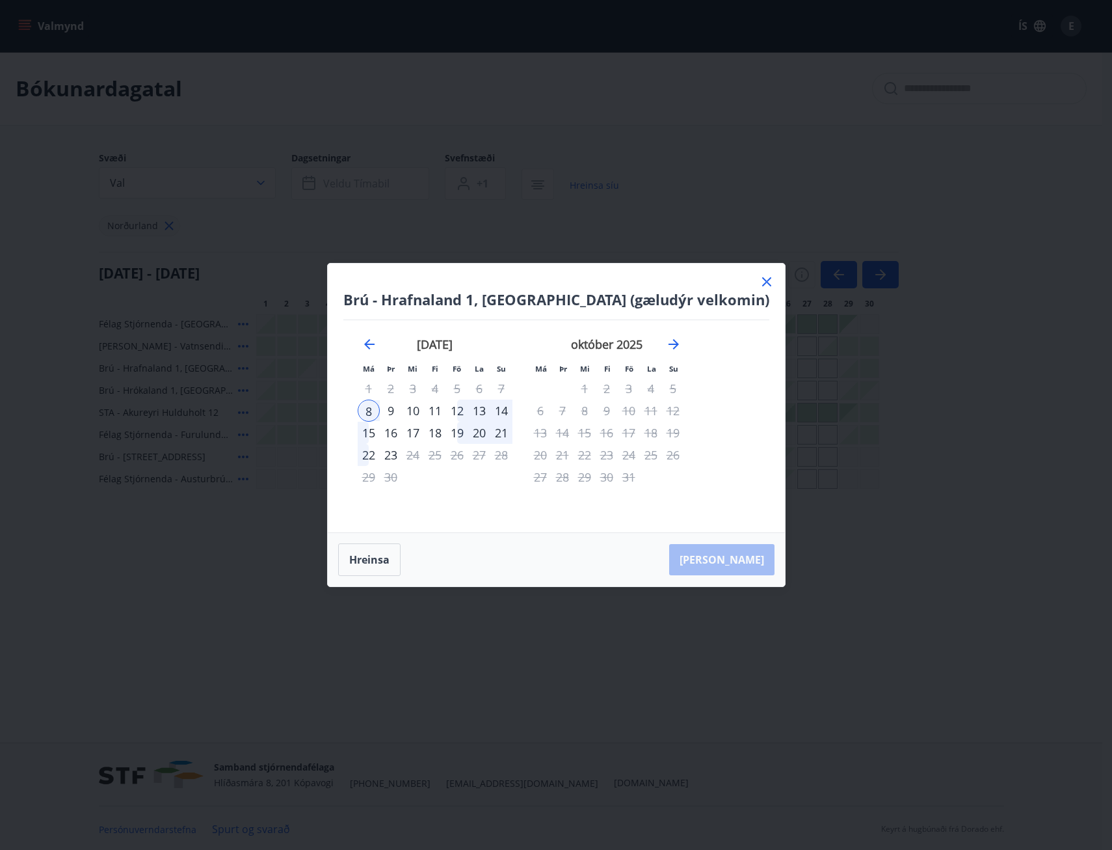
click at [380, 434] on div "15" at bounding box center [369, 433] width 22 height 22
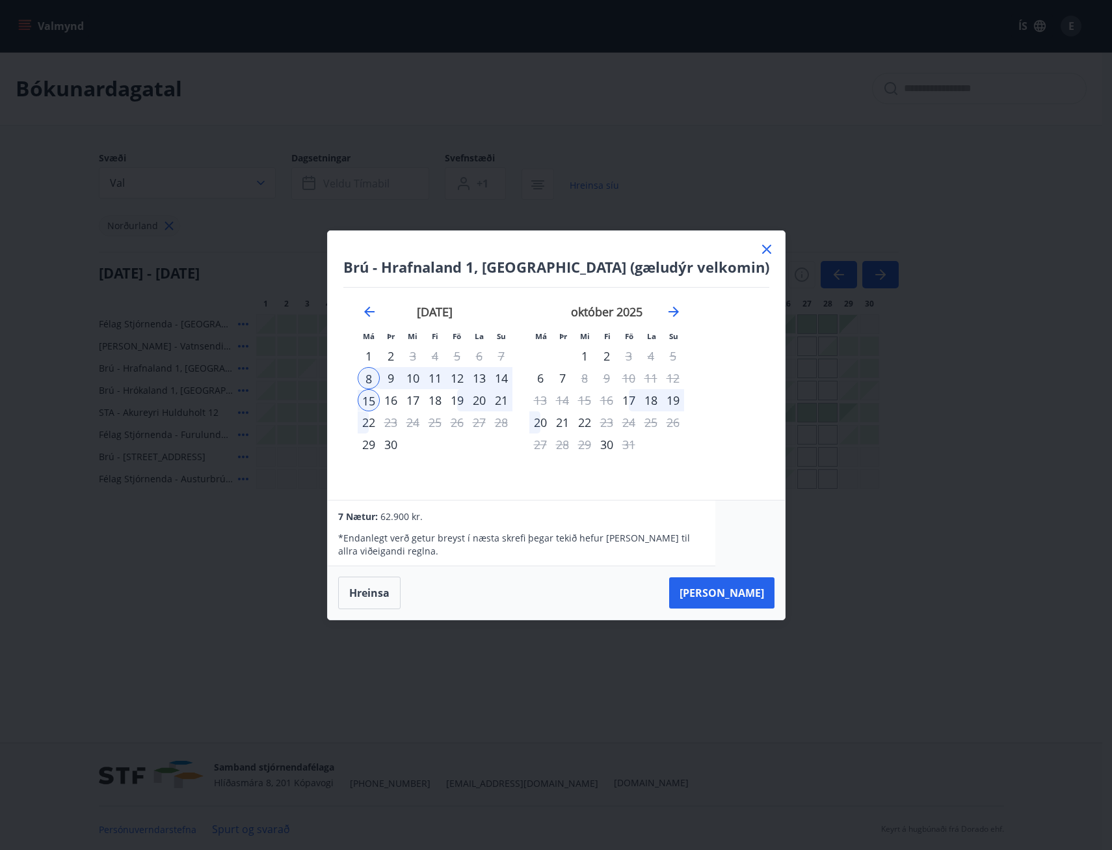
click at [759, 247] on icon at bounding box center [767, 249] width 16 height 16
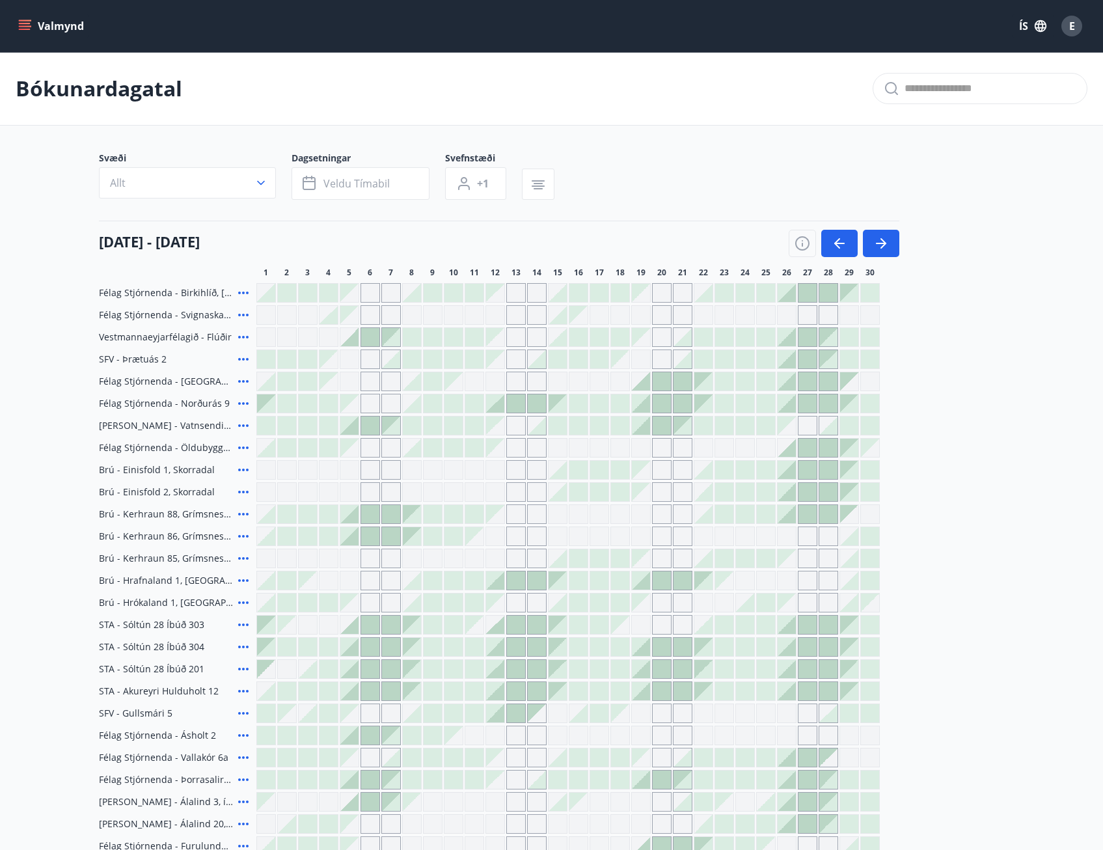
click at [30, 23] on icon "menu" at bounding box center [25, 23] width 12 height 1
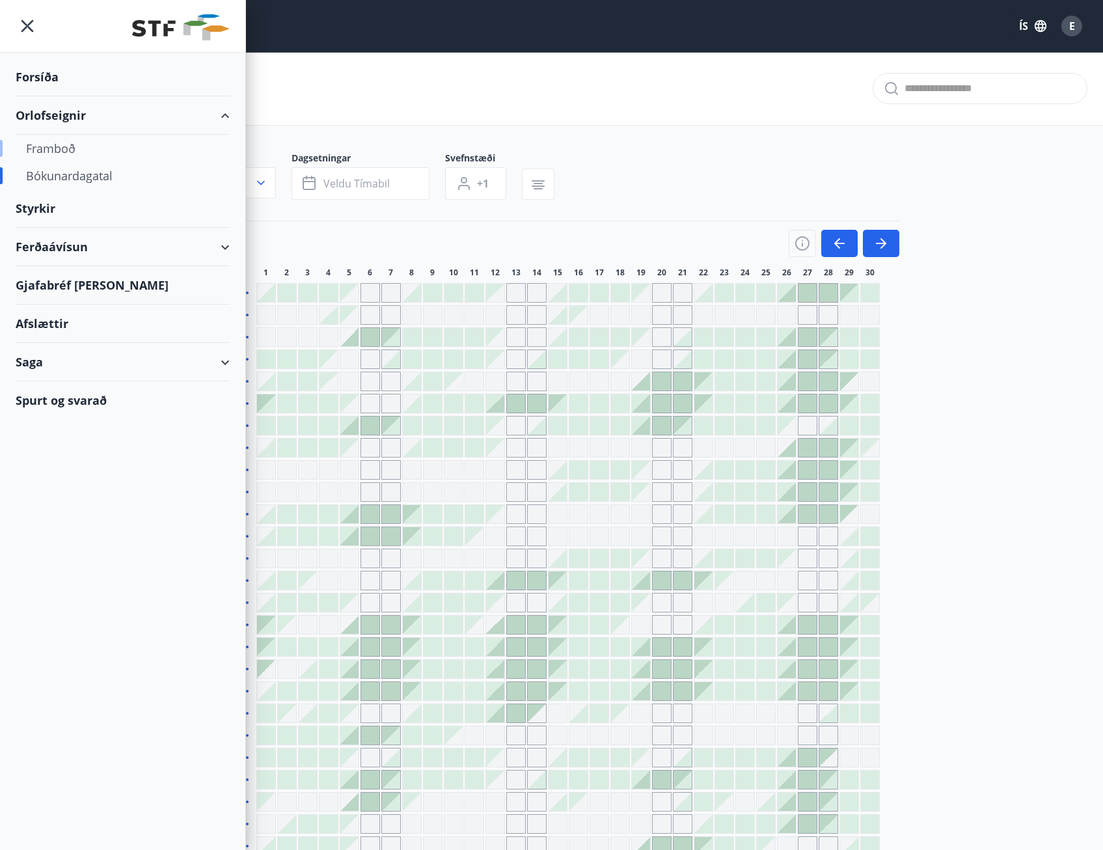
click at [58, 151] on div "Framboð" at bounding box center [122, 148] width 193 height 27
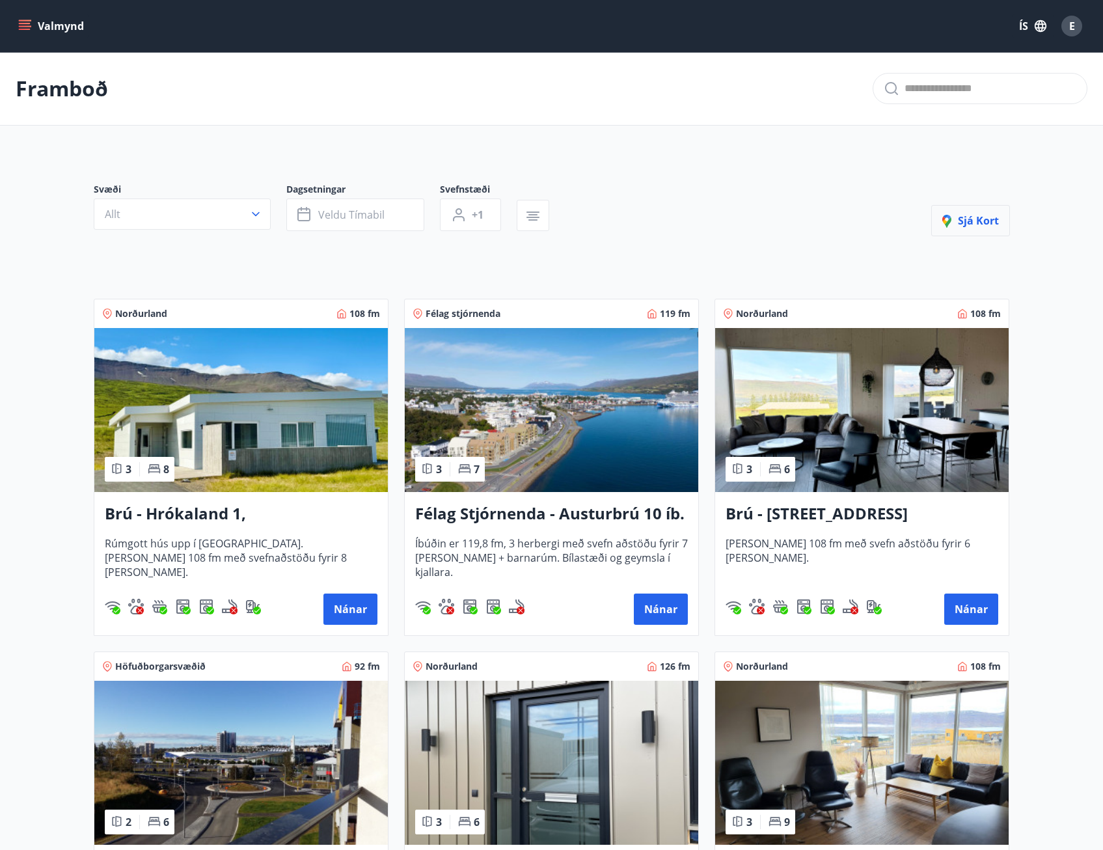
click at [977, 221] on span "Sjá kort" at bounding box center [970, 220] width 57 height 14
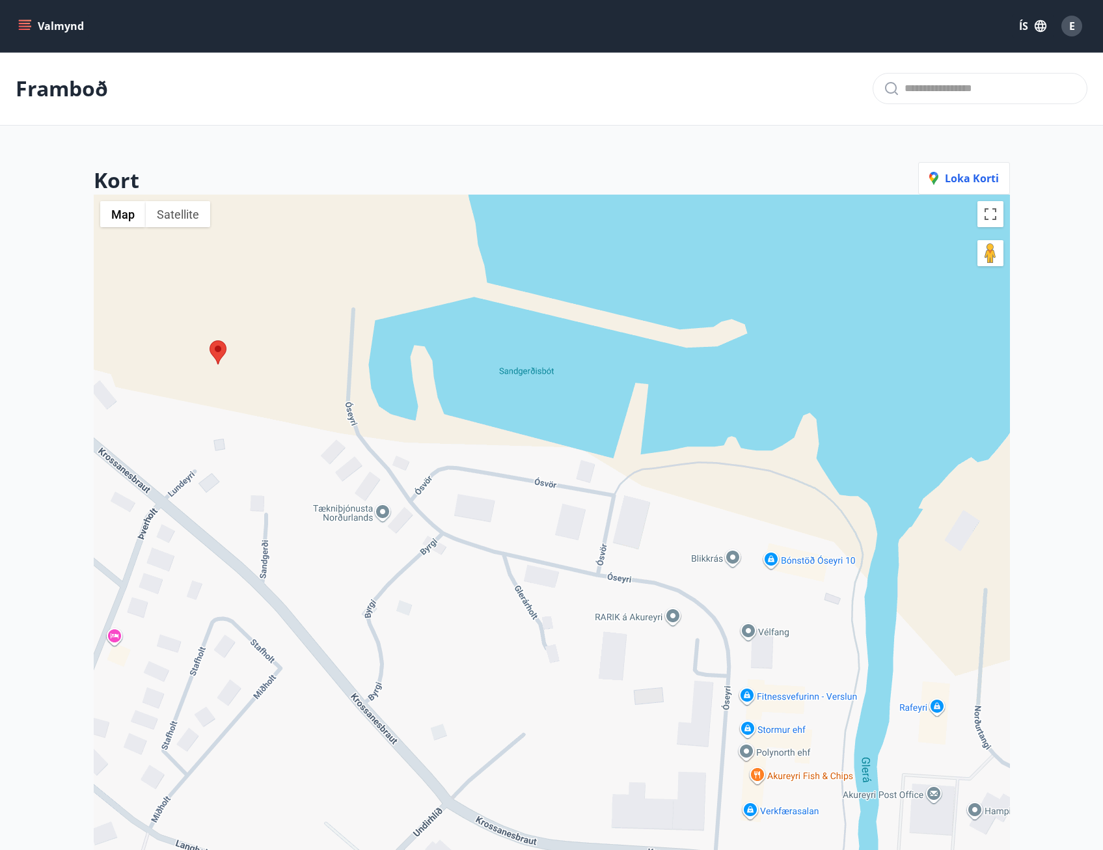
click at [219, 347] on img at bounding box center [217, 352] width 17 height 24
click at [215, 351] on img at bounding box center [217, 352] width 17 height 24
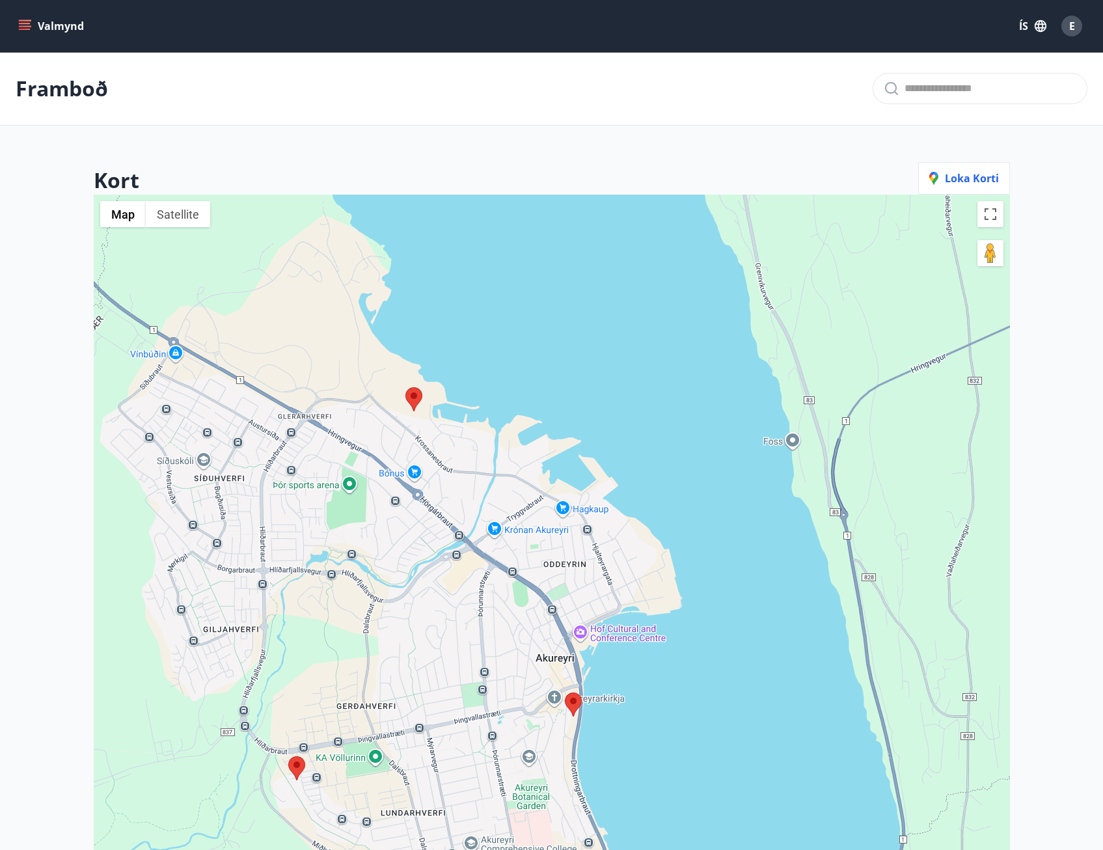
drag, startPoint x: 215, startPoint y: 372, endPoint x: 433, endPoint y: 434, distance: 227.2
click at [435, 436] on div at bounding box center [552, 620] width 916 height 850
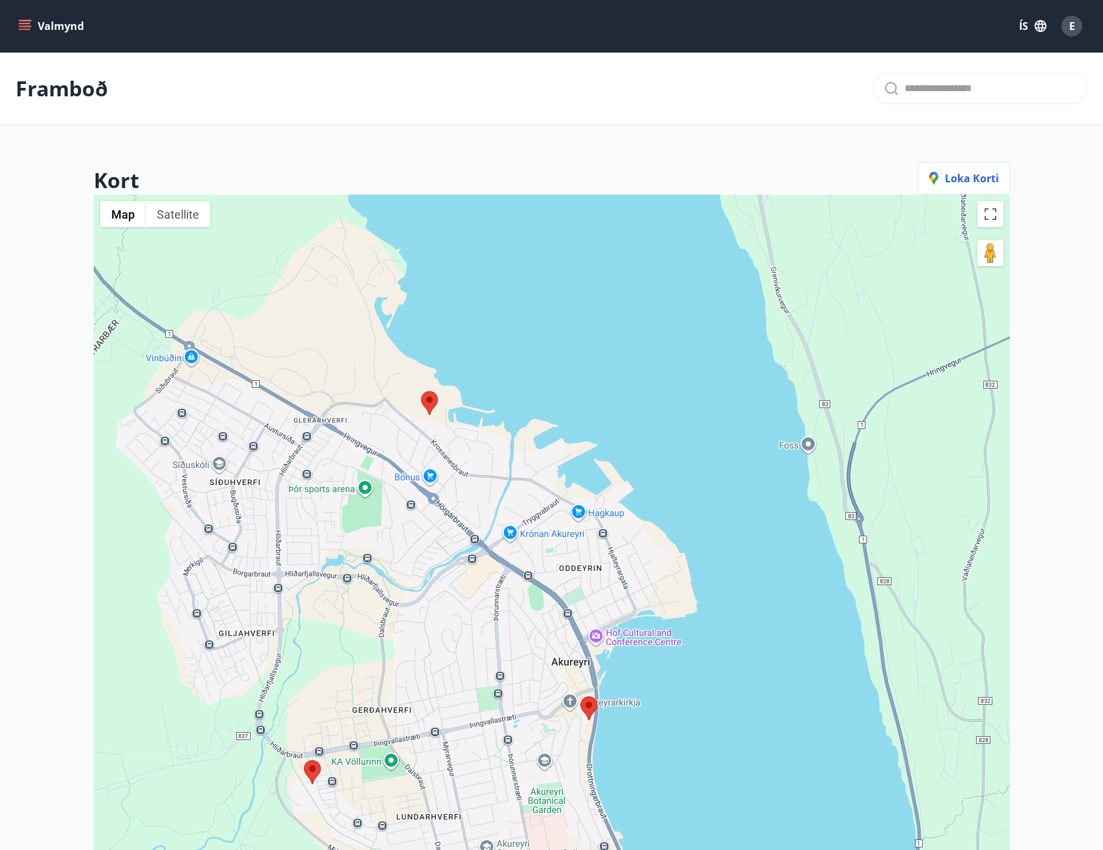
click at [425, 397] on img at bounding box center [429, 403] width 17 height 24
click at [433, 402] on img at bounding box center [429, 403] width 17 height 24
click at [428, 399] on img at bounding box center [429, 403] width 17 height 24
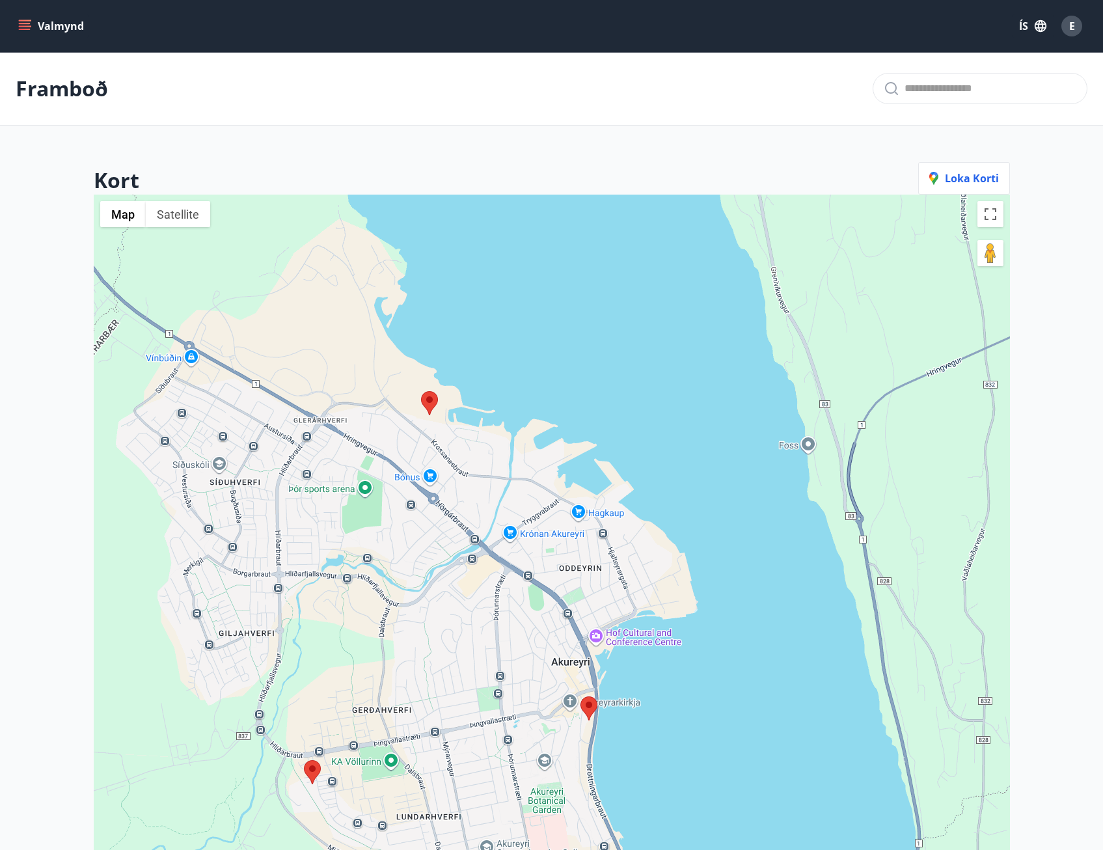
click at [426, 410] on img at bounding box center [429, 403] width 17 height 24
click at [424, 411] on img at bounding box center [429, 403] width 17 height 24
click at [434, 411] on img at bounding box center [429, 403] width 17 height 24
click at [436, 411] on img at bounding box center [429, 403] width 17 height 24
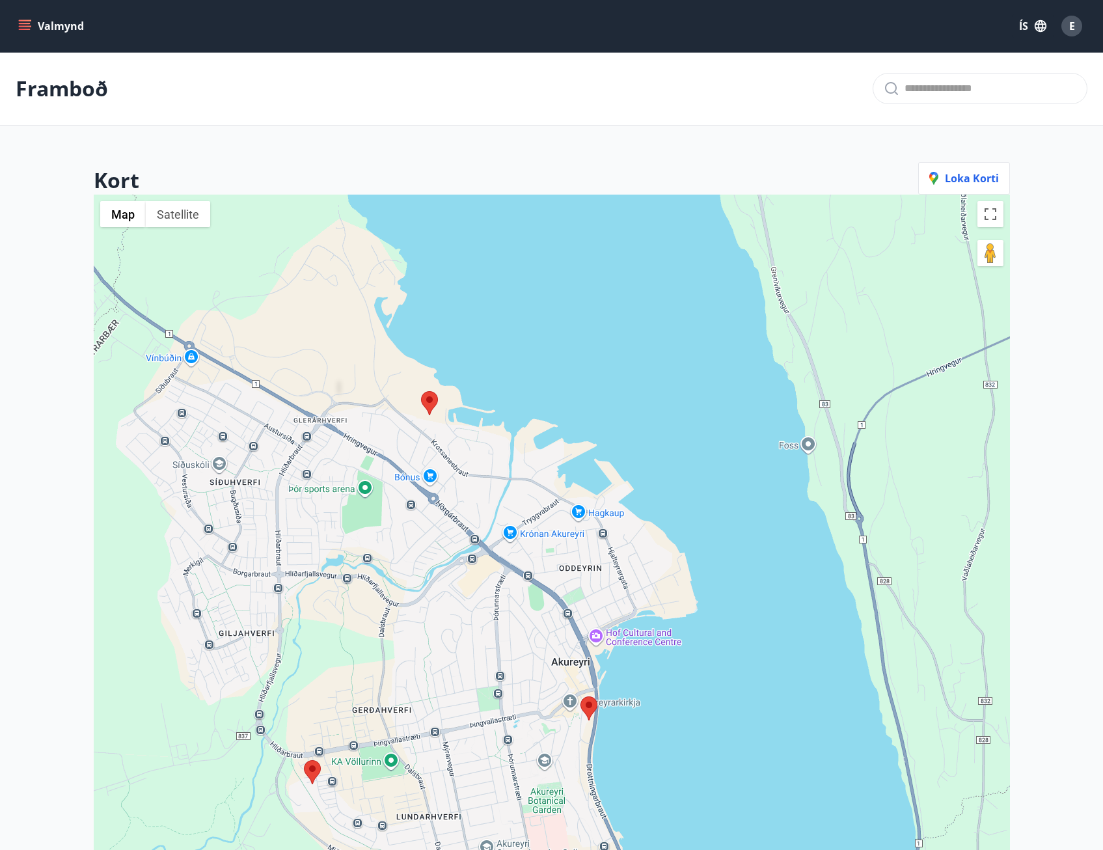
click at [432, 411] on img at bounding box center [429, 403] width 17 height 24
click at [429, 408] on img at bounding box center [429, 403] width 17 height 24
click at [429, 403] on img at bounding box center [429, 403] width 17 height 24
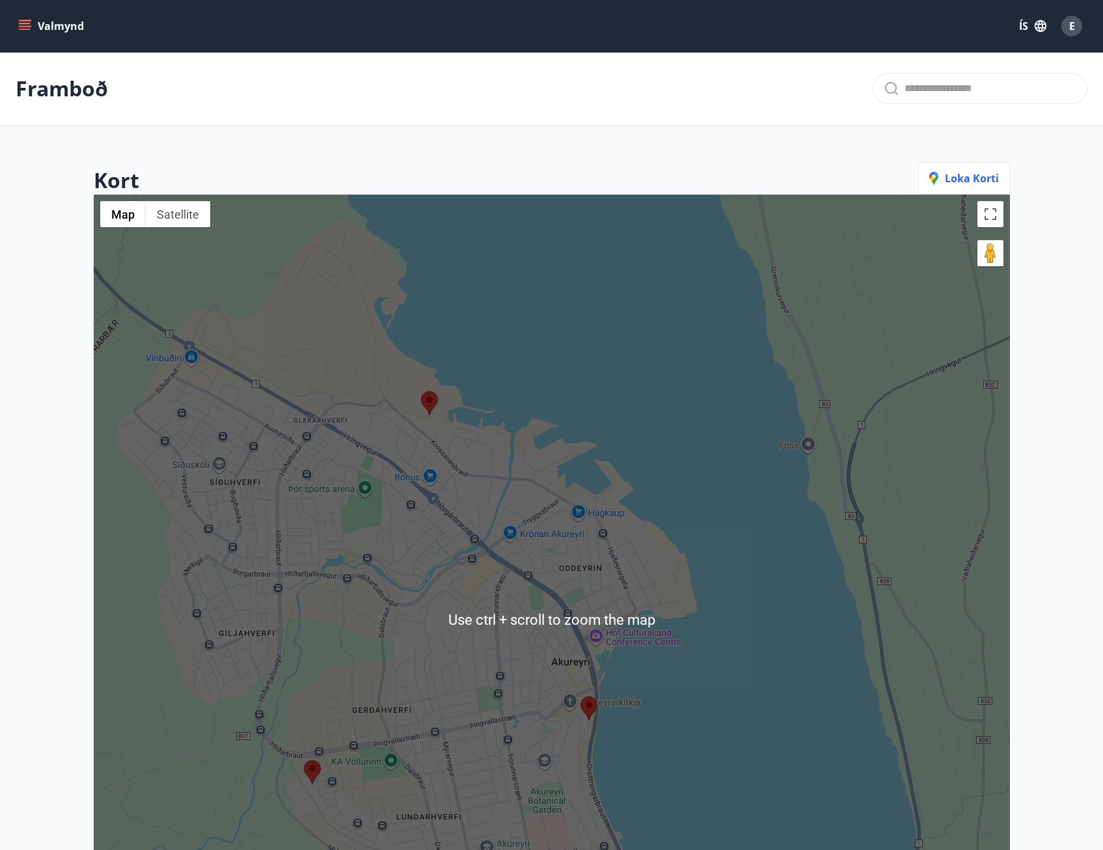
click at [428, 401] on img at bounding box center [429, 403] width 17 height 24
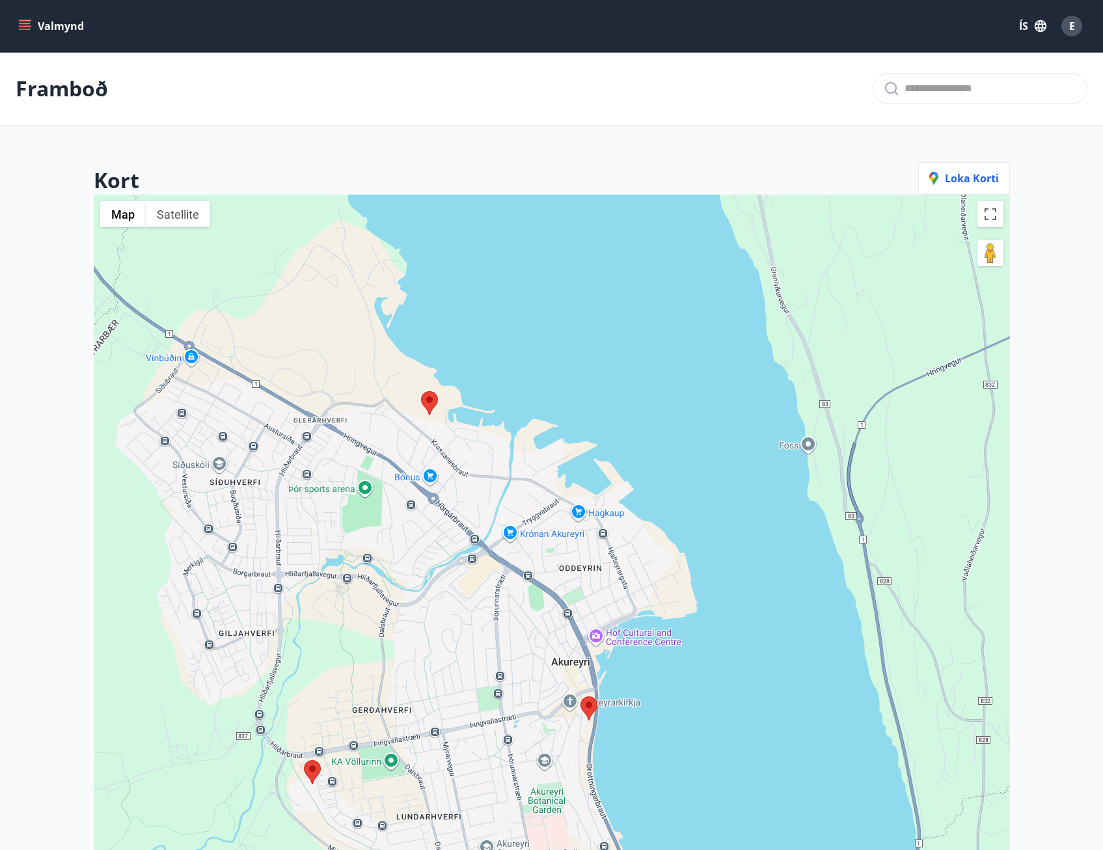
click at [428, 401] on img at bounding box center [429, 403] width 17 height 24
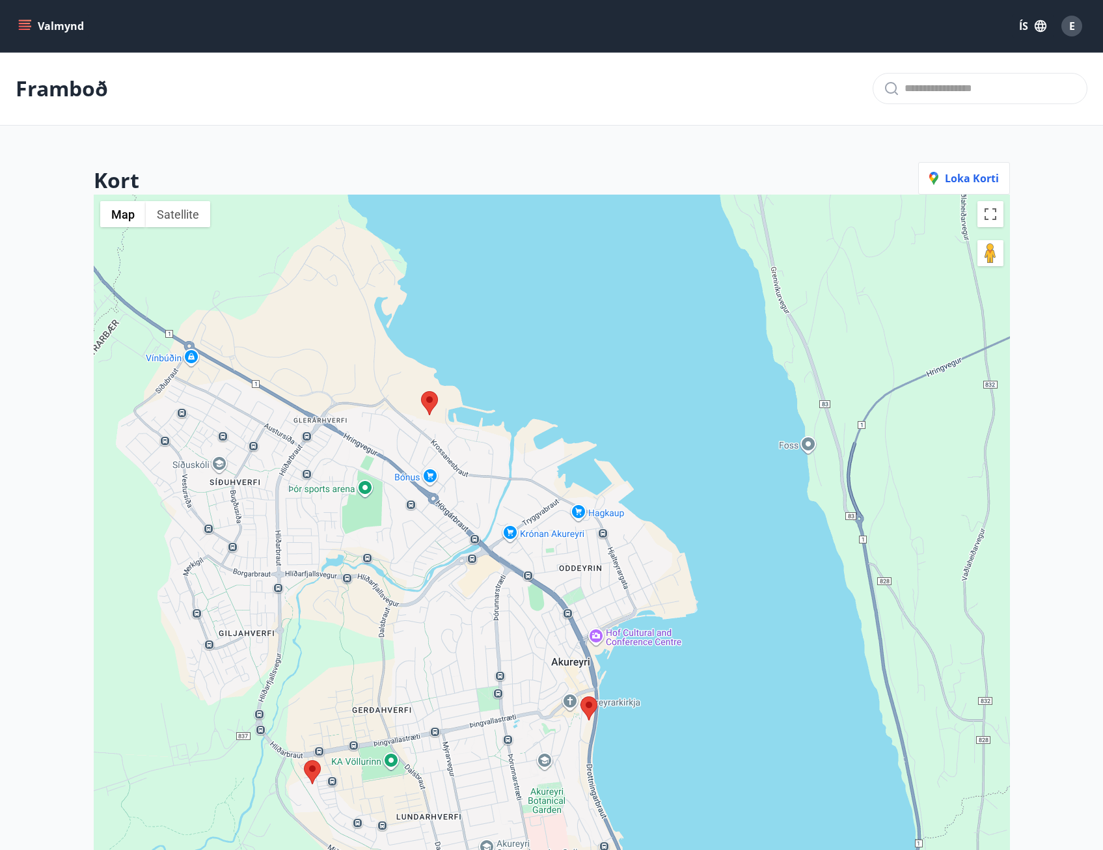
click at [428, 401] on img at bounding box center [429, 403] width 17 height 24
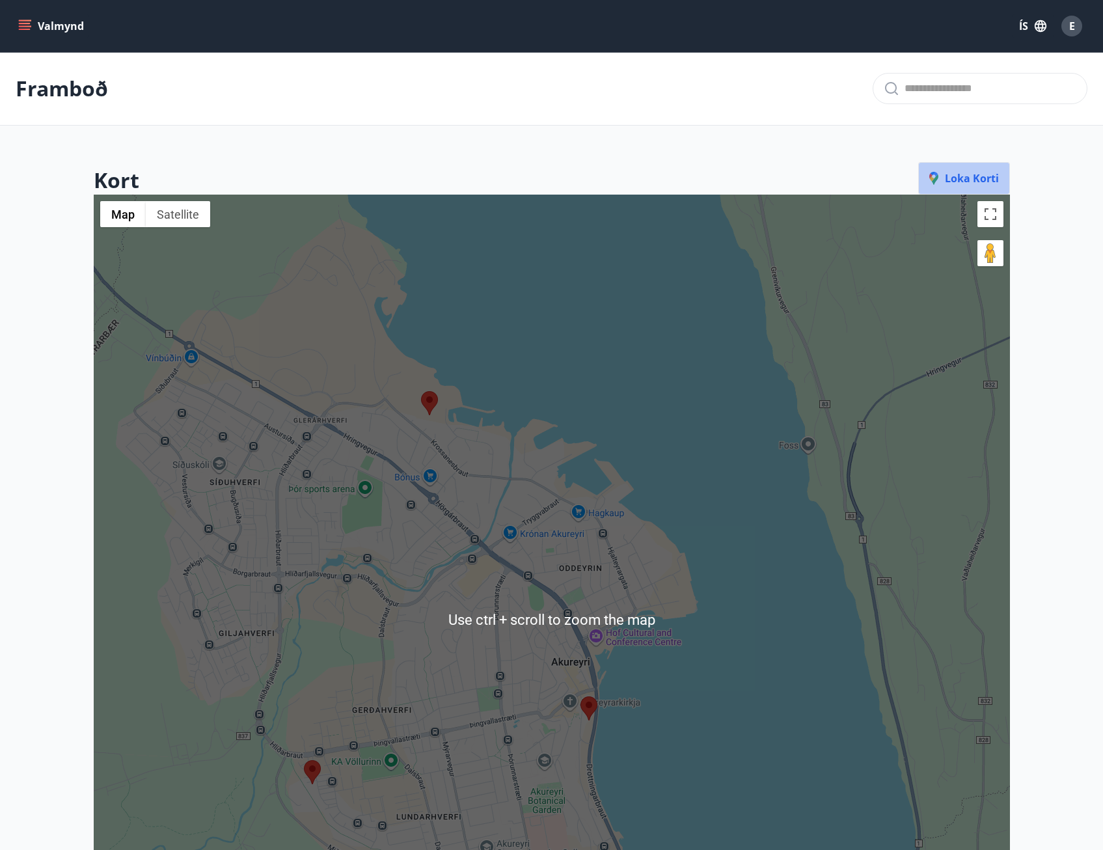
click at [973, 177] on span "Loka korti" at bounding box center [964, 178] width 70 height 14
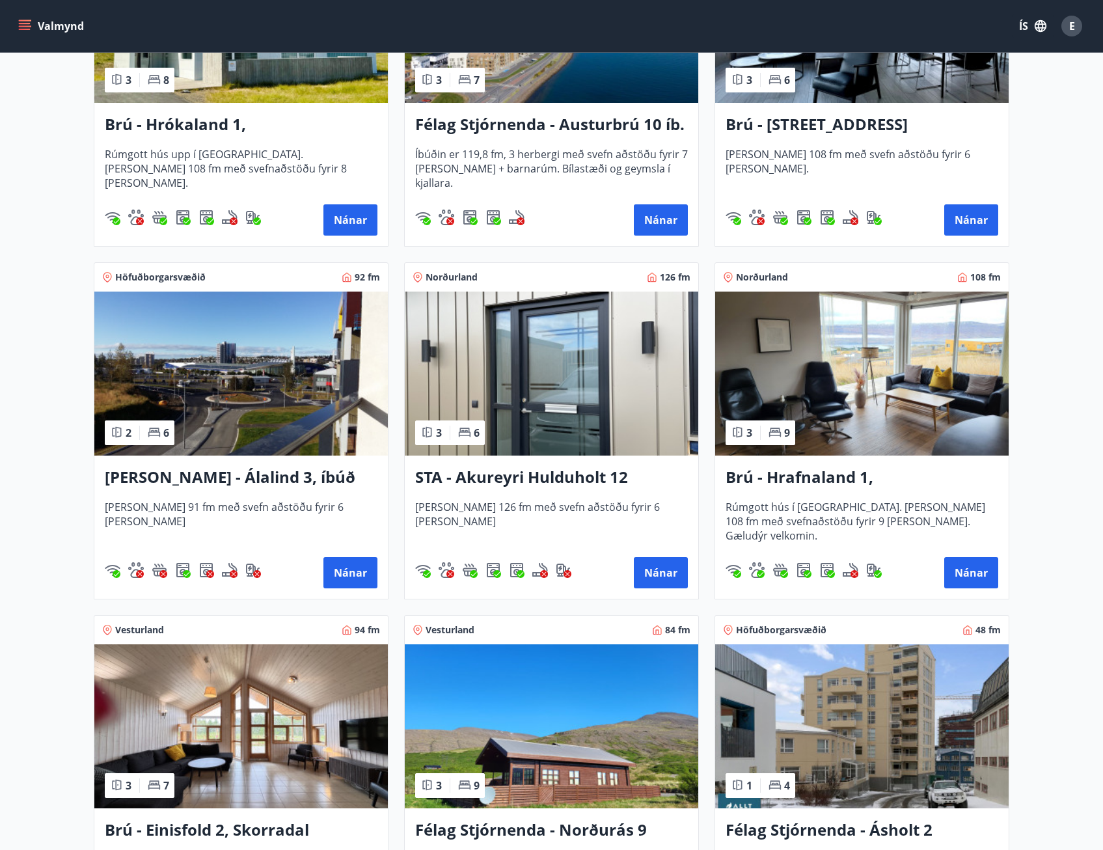
scroll to position [390, 0]
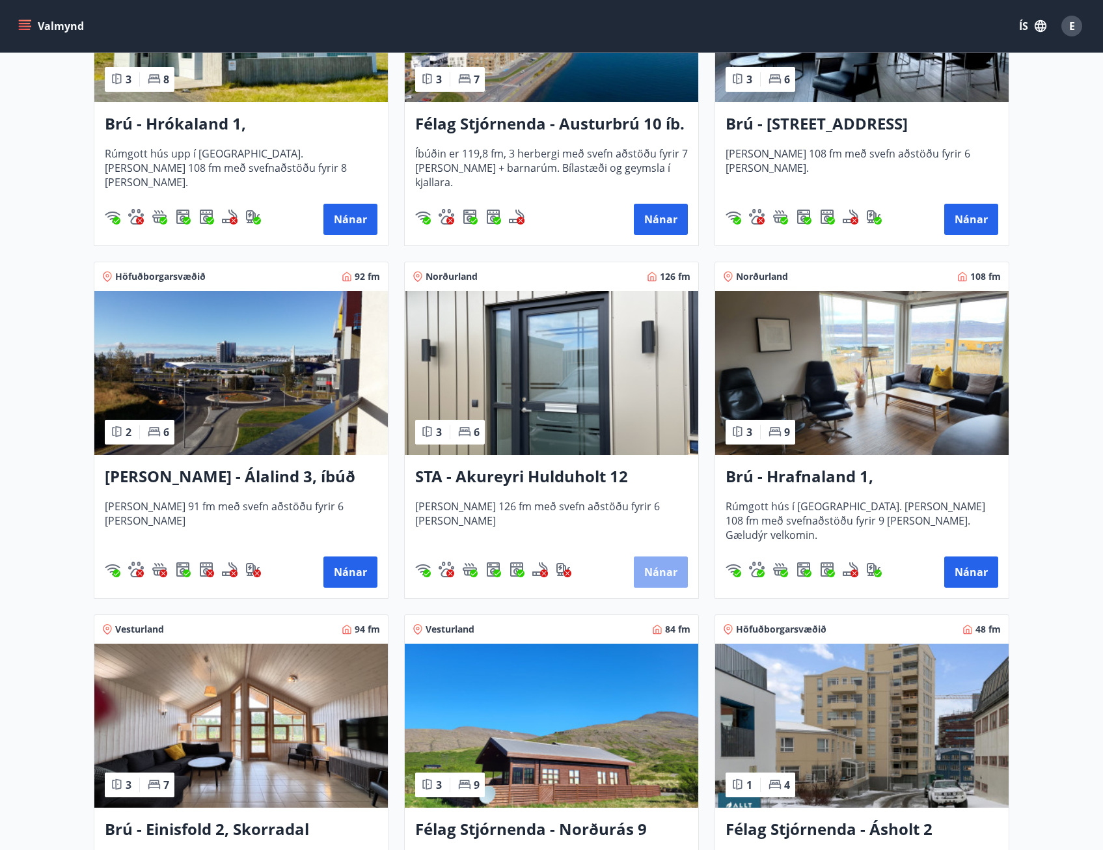
click at [663, 569] on button "Nánar" at bounding box center [661, 571] width 54 height 31
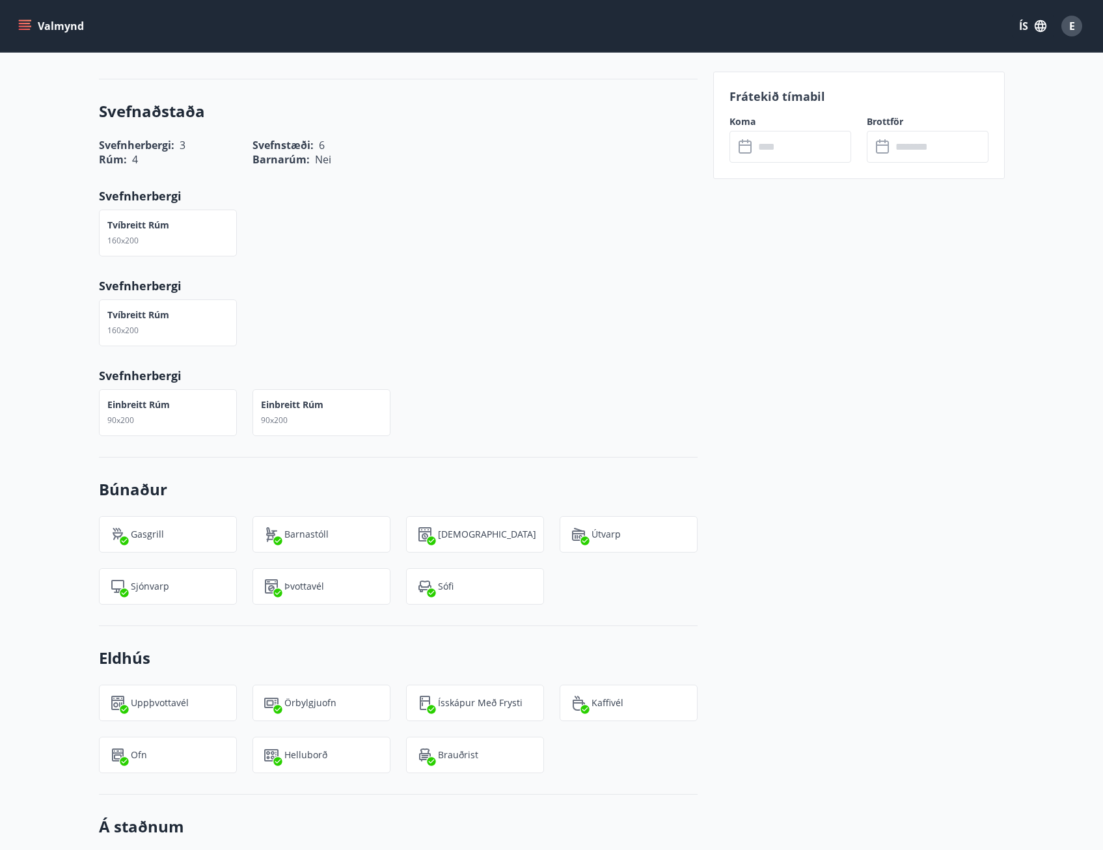
click at [779, 153] on input "text" at bounding box center [802, 147] width 97 height 32
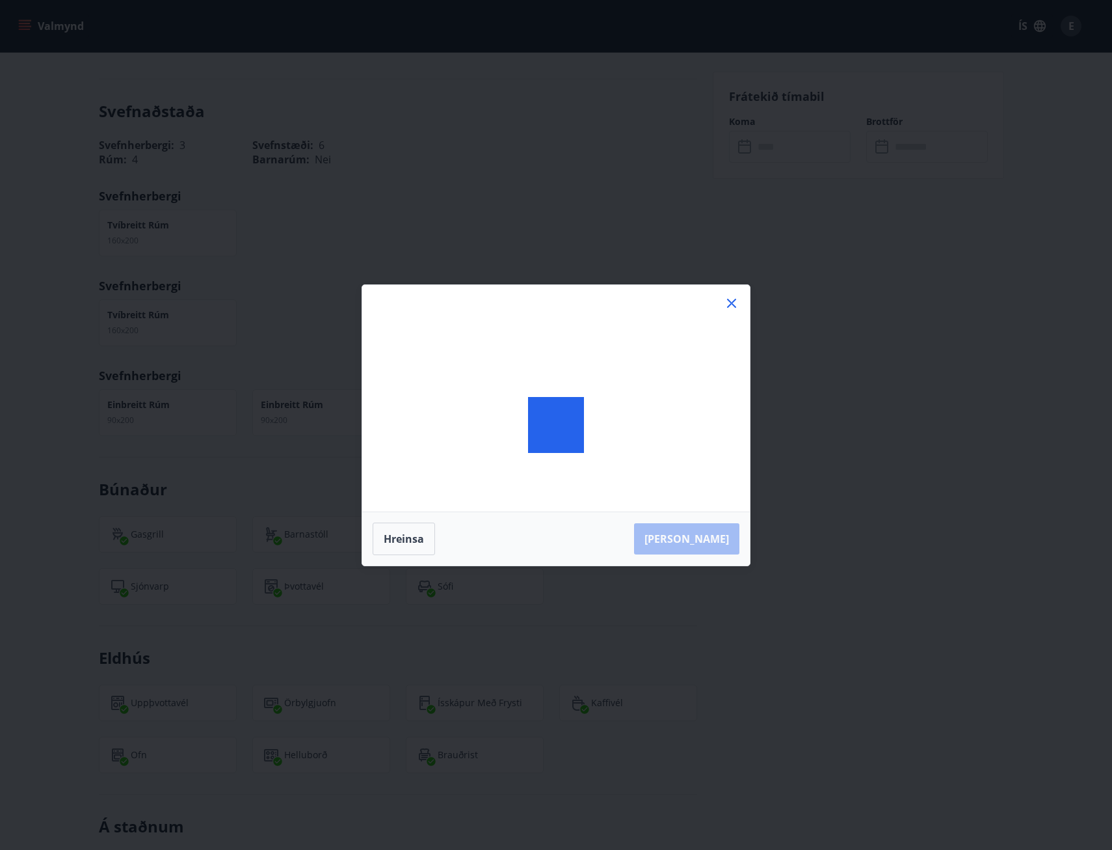
scroll to position [824, 0]
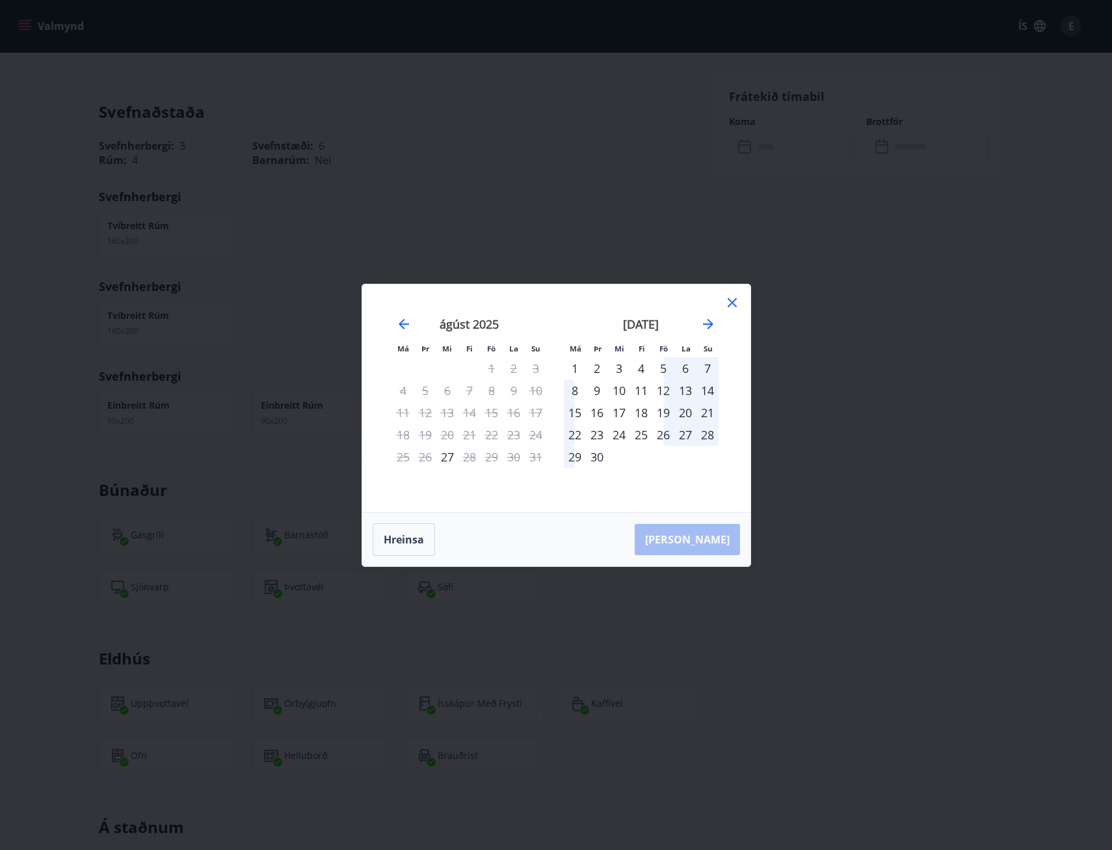
click at [664, 370] on div "5" at bounding box center [663, 368] width 22 height 22
click at [666, 395] on div "12" at bounding box center [663, 390] width 22 height 22
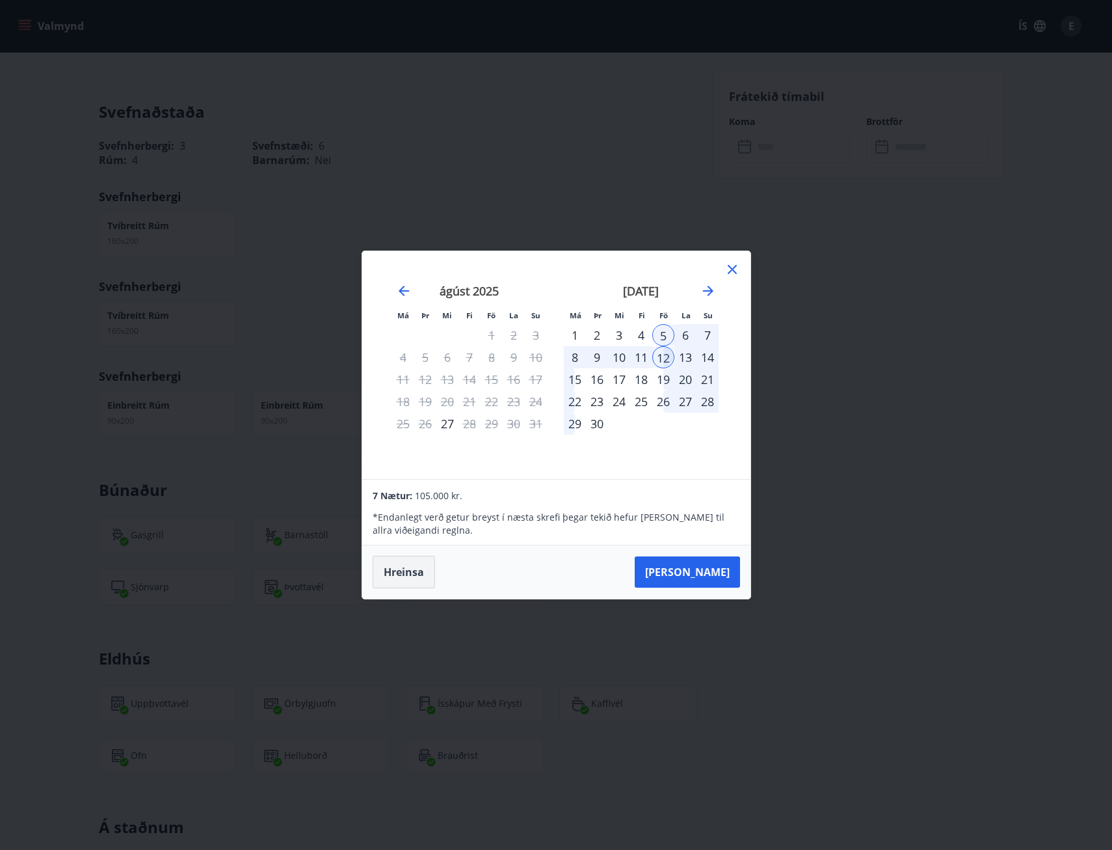
click at [411, 569] on button "Hreinsa" at bounding box center [404, 572] width 62 height 33
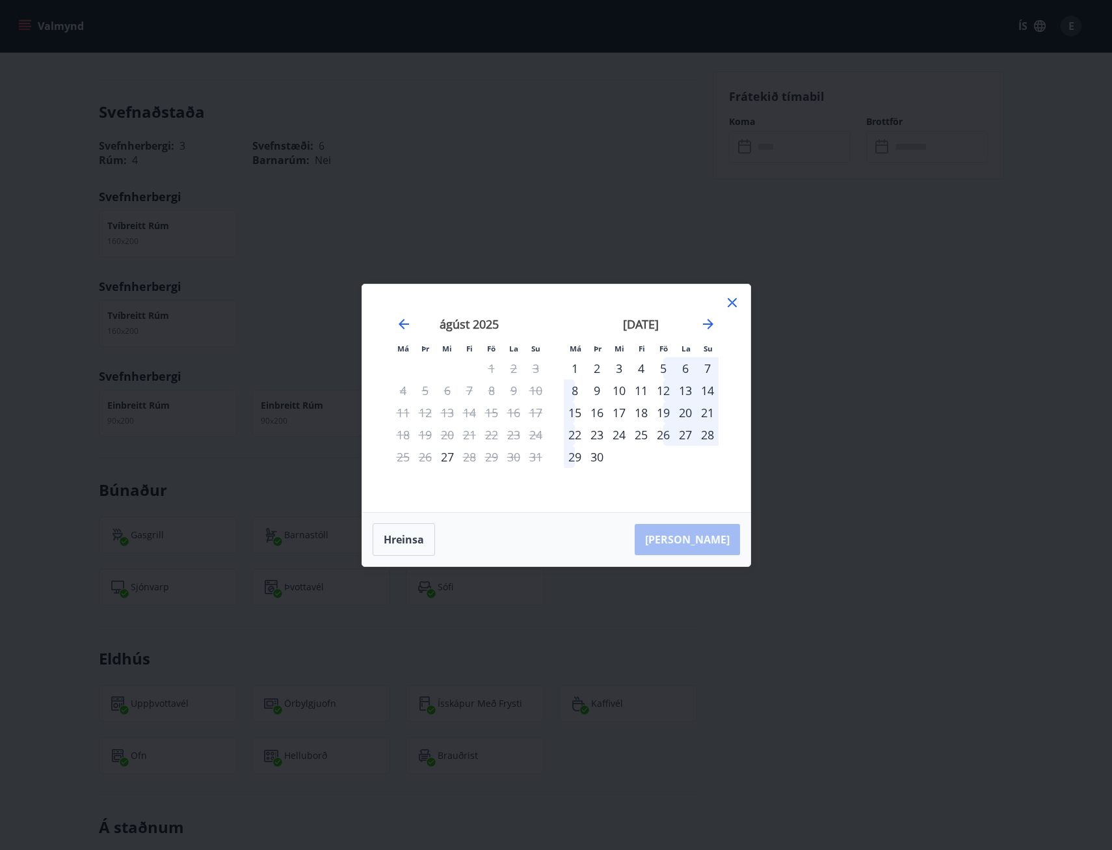
click at [669, 369] on div "5" at bounding box center [663, 368] width 22 height 22
click at [574, 389] on div "8" at bounding box center [575, 390] width 22 height 22
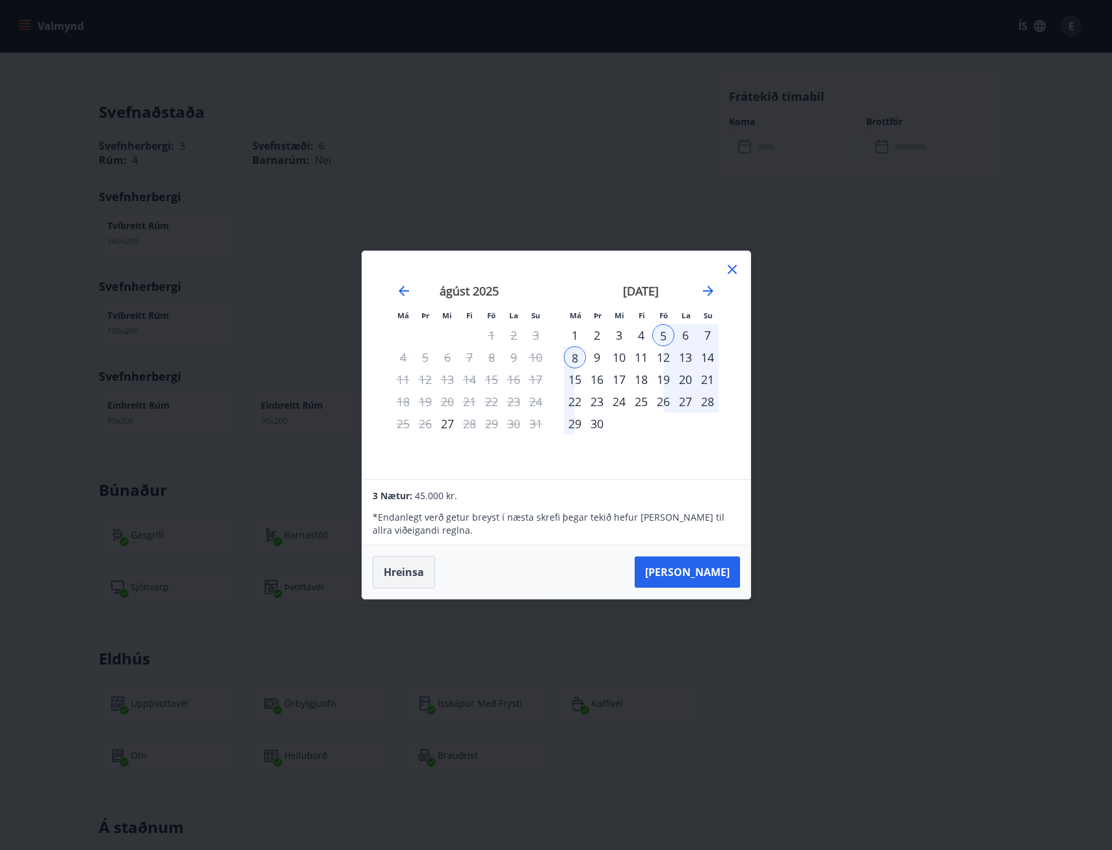
click at [414, 572] on button "Hreinsa" at bounding box center [404, 572] width 62 height 33
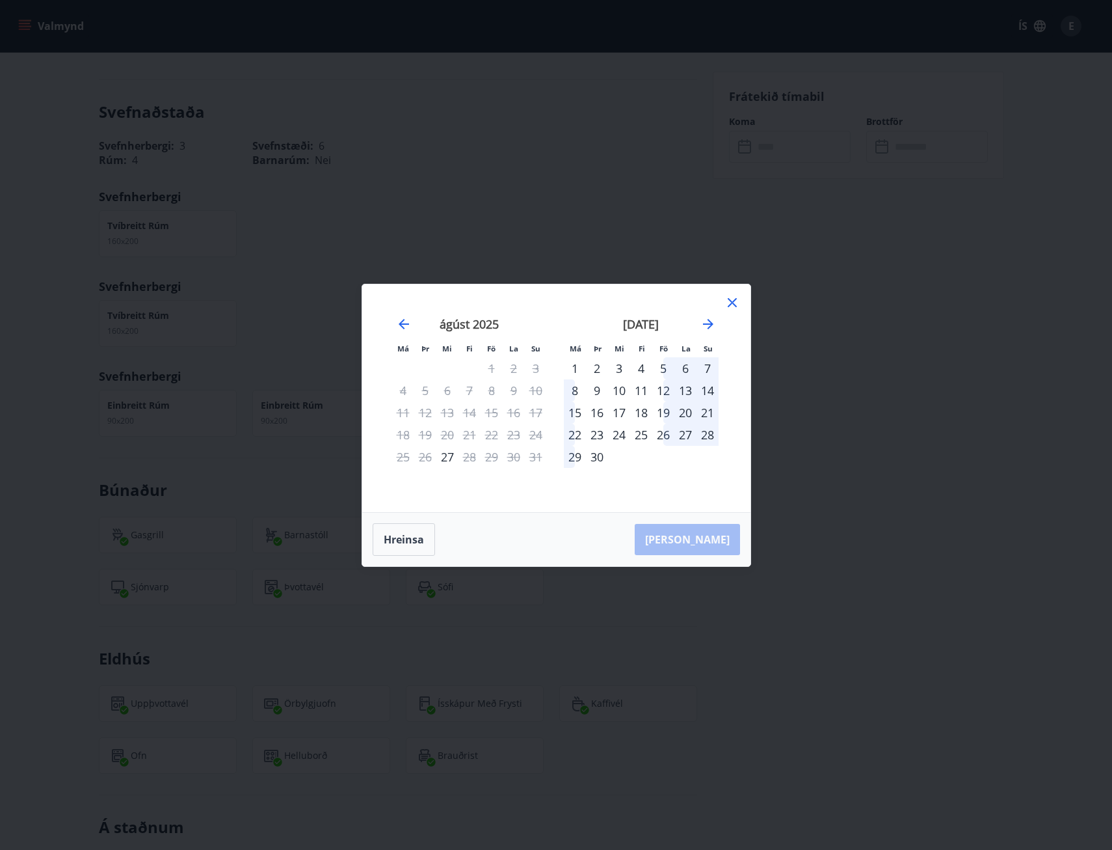
click at [661, 367] on div "5" at bounding box center [663, 368] width 22 height 22
click at [711, 372] on div "7" at bounding box center [708, 368] width 22 height 22
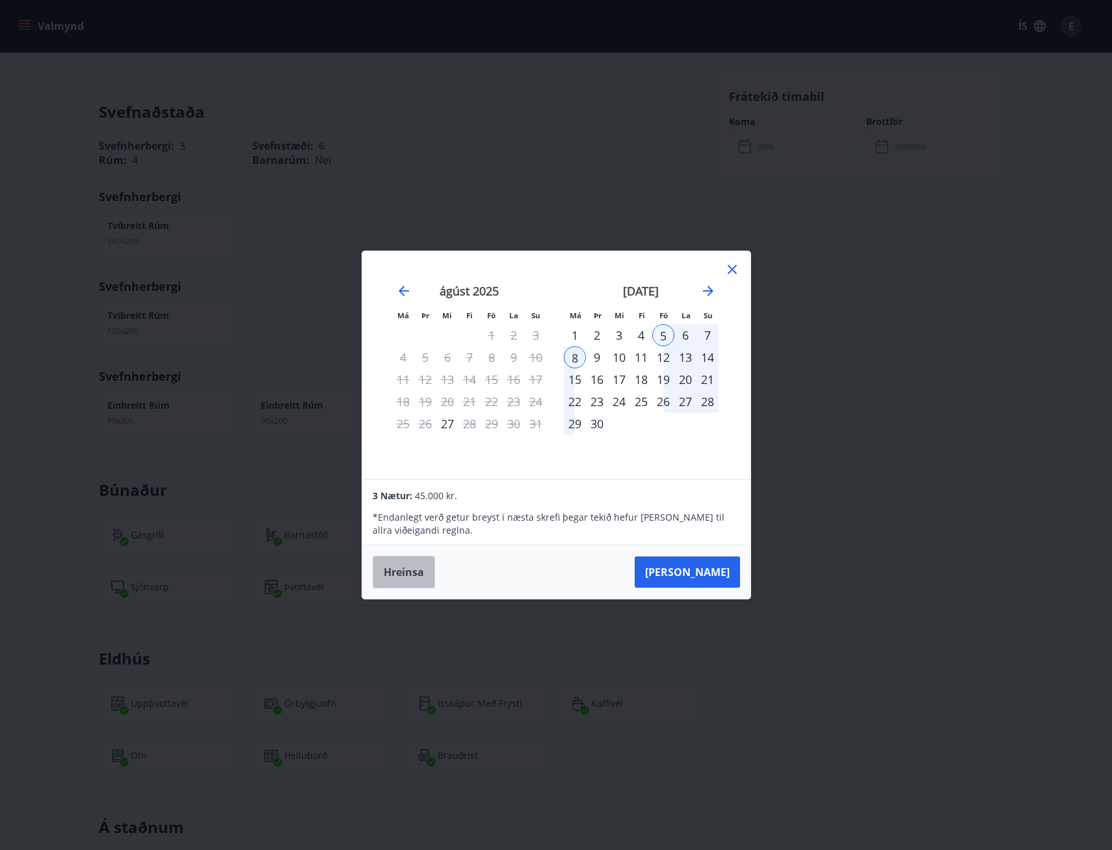
click at [404, 570] on button "Hreinsa" at bounding box center [404, 572] width 62 height 33
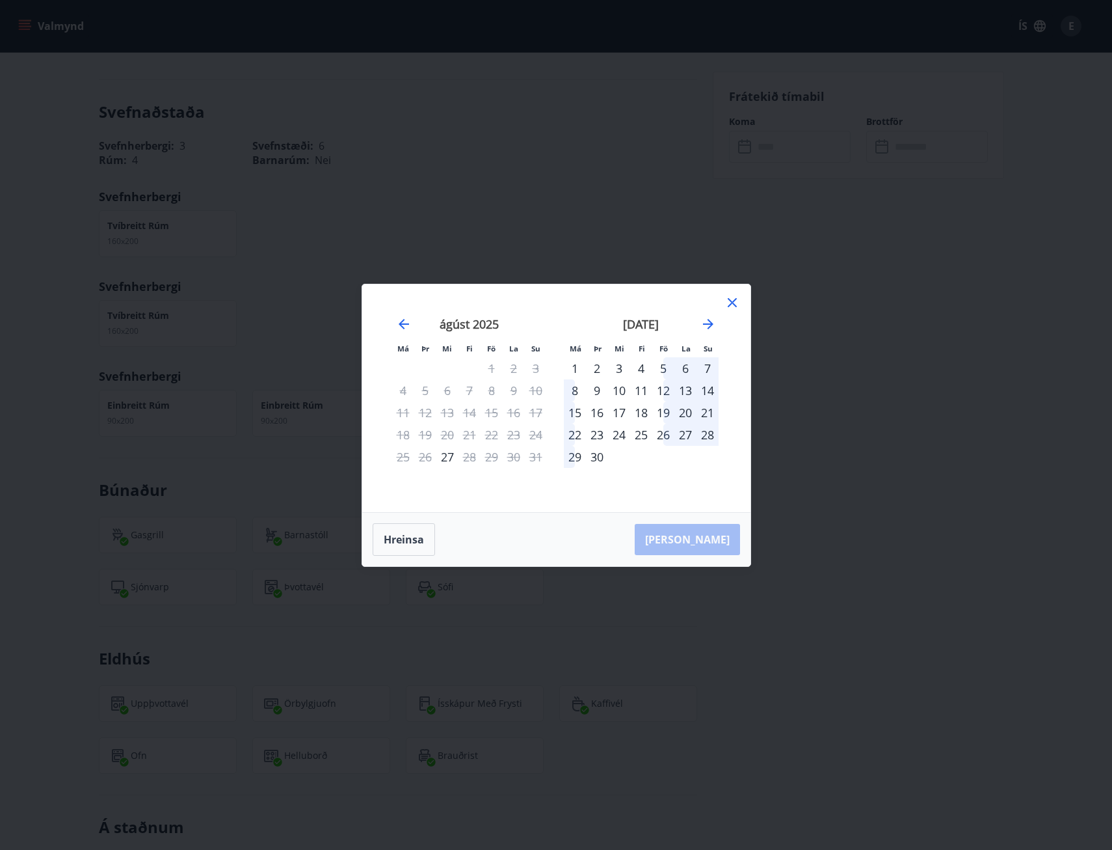
click at [665, 368] on div "5" at bounding box center [663, 368] width 22 height 22
click at [708, 366] on div "7" at bounding box center [708, 368] width 22 height 22
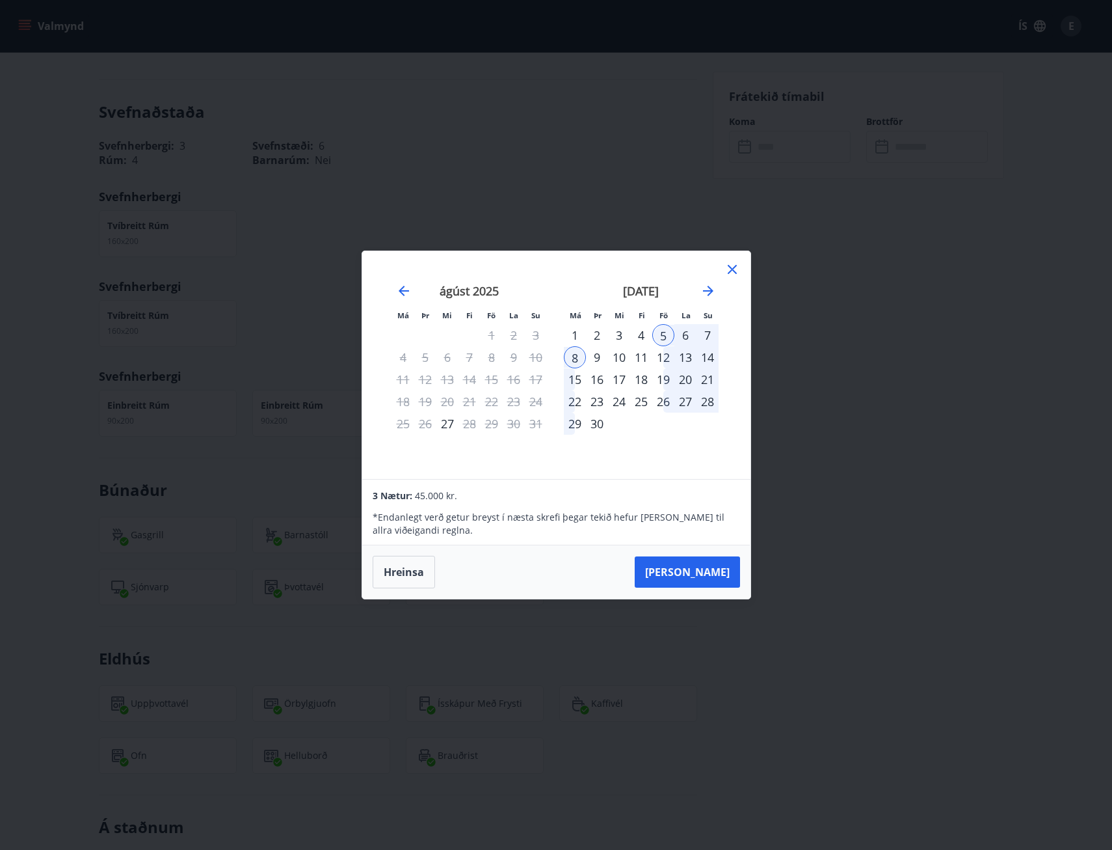
click at [710, 332] on div "7" at bounding box center [708, 335] width 22 height 22
click at [409, 567] on button "Hreinsa" at bounding box center [404, 572] width 62 height 33
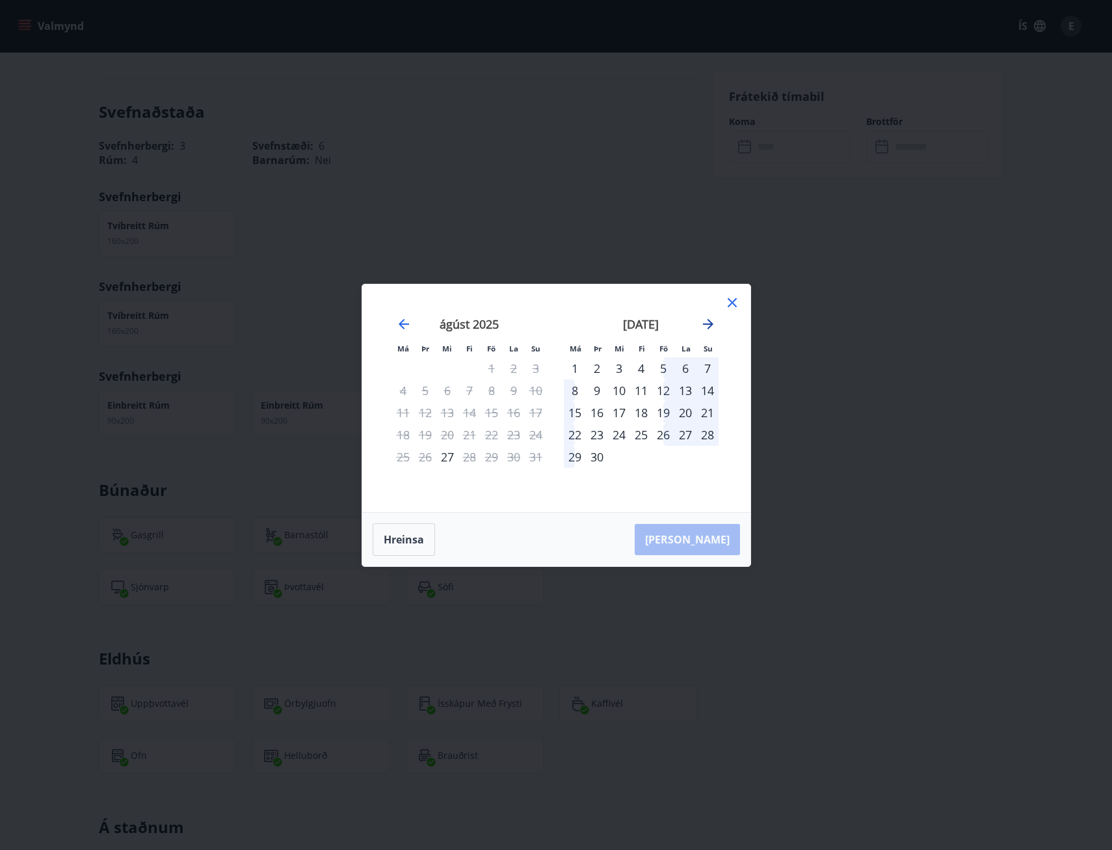
click at [708, 324] on icon "Move forward to switch to the next month." at bounding box center [708, 324] width 10 height 10
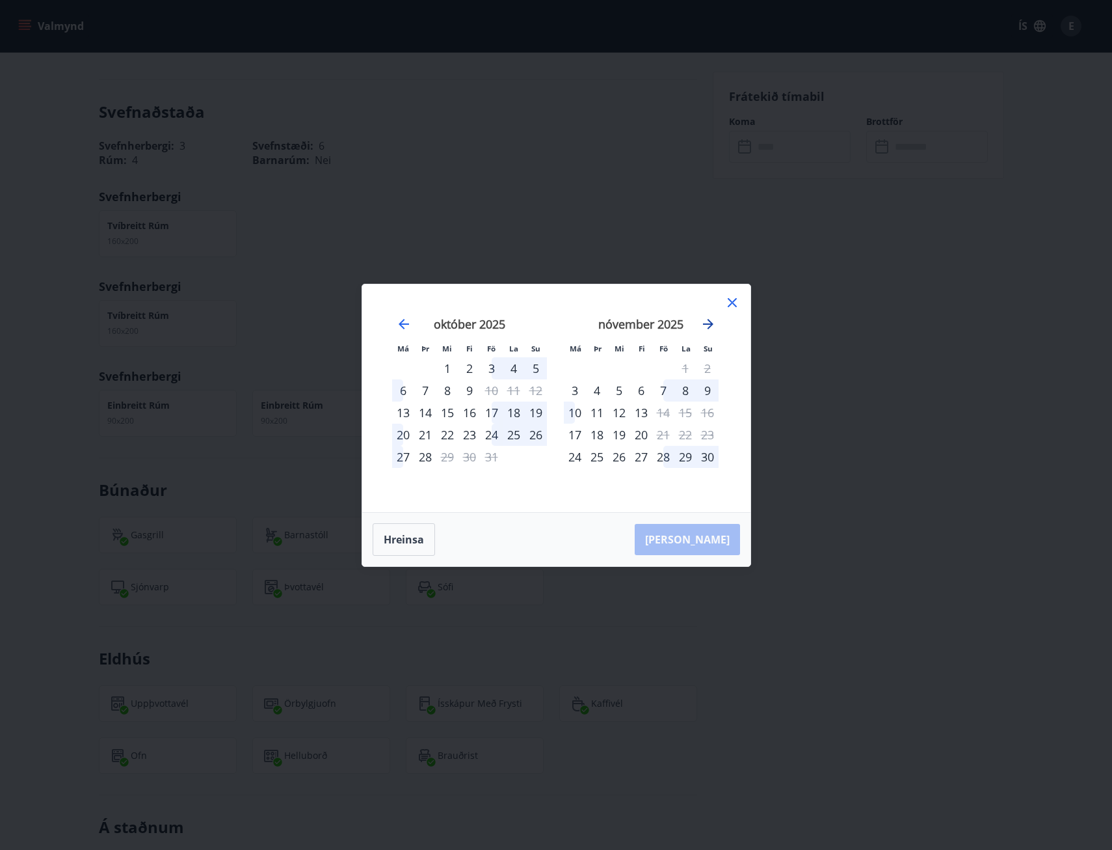
click at [702, 324] on icon "Move forward to switch to the next month." at bounding box center [709, 324] width 16 height 16
click at [405, 325] on icon "Move backward to switch to the previous month." at bounding box center [404, 324] width 16 height 16
click at [405, 324] on icon "Move backward to switch to the previous month." at bounding box center [404, 324] width 10 height 10
